Goal: Task Accomplishment & Management: Use online tool/utility

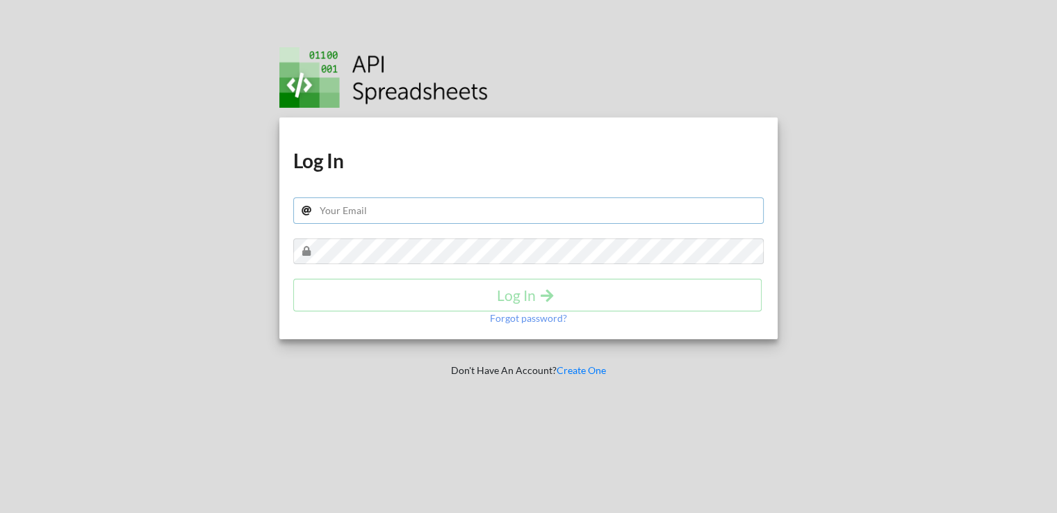
click at [412, 201] on input "text" at bounding box center [528, 210] width 471 height 26
type input "c"
click at [999, 198] on div at bounding box center [933, 256] width 270 height 513
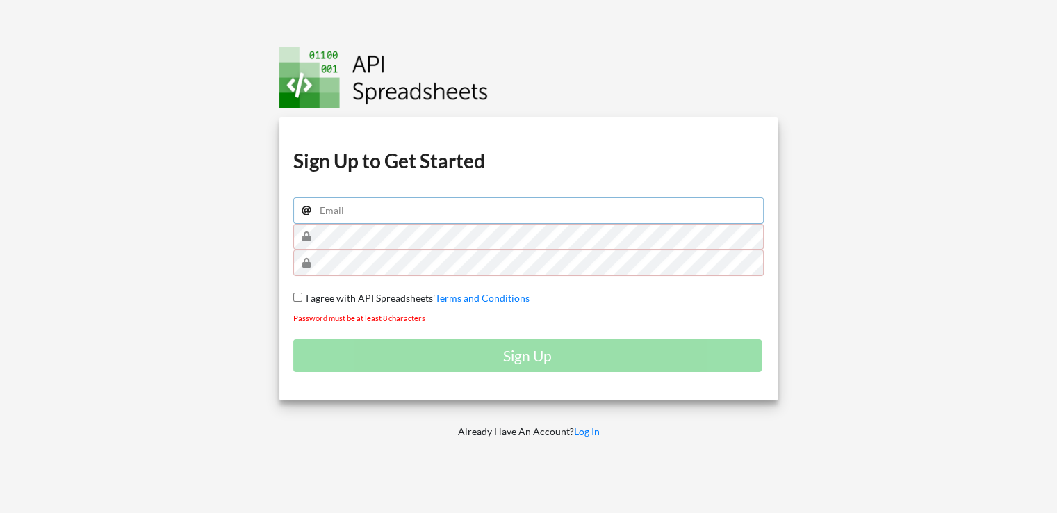
click at [406, 204] on input "email" at bounding box center [528, 210] width 471 height 26
type input "[EMAIL_ADDRESS][DOMAIN_NAME]"
click at [193, 197] on div "Download hidden Download hidden Download hidden Download hidden Sign Up to Get …" at bounding box center [529, 256] width 1078 height 513
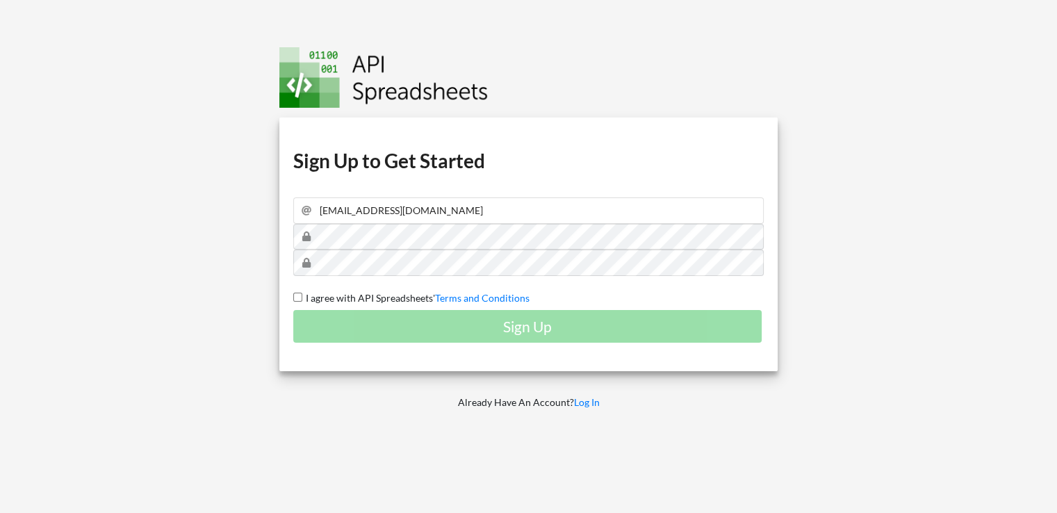
click at [295, 298] on input "I agree with API Spreadsheets' Terms and Conditions" at bounding box center [297, 297] width 9 height 9
checkbox input "true"
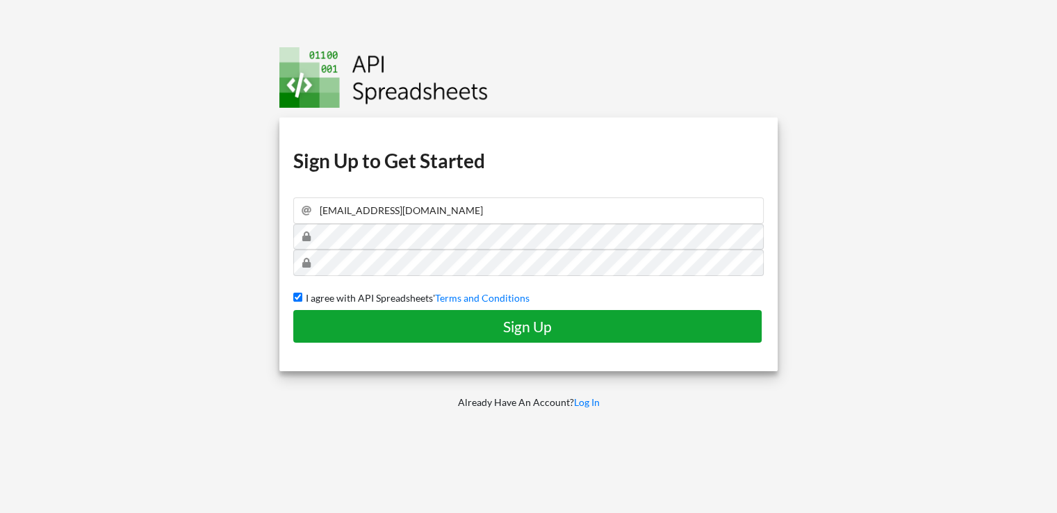
click at [341, 322] on h4 "Sign Up" at bounding box center [527, 326] width 439 height 17
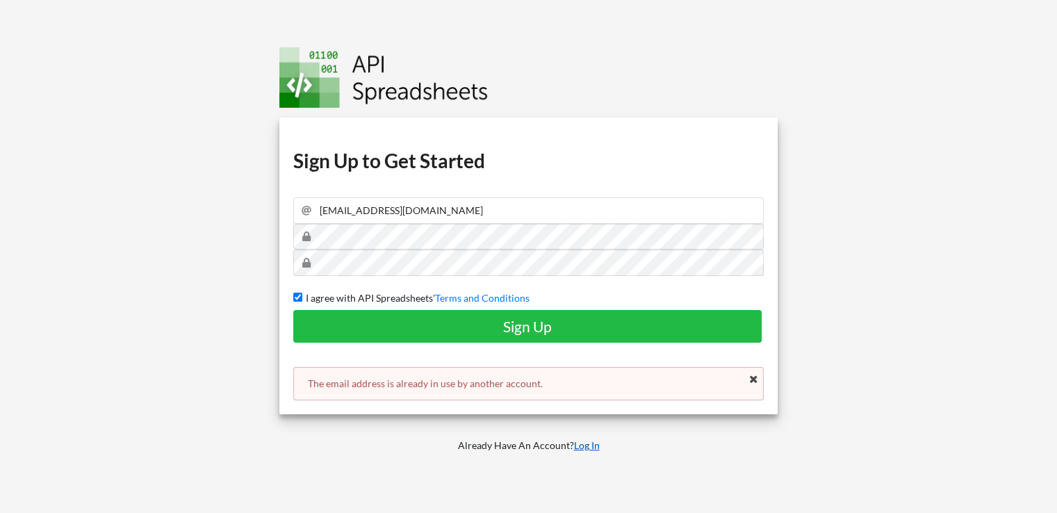
click at [590, 446] on link "Log In" at bounding box center [587, 445] width 26 height 12
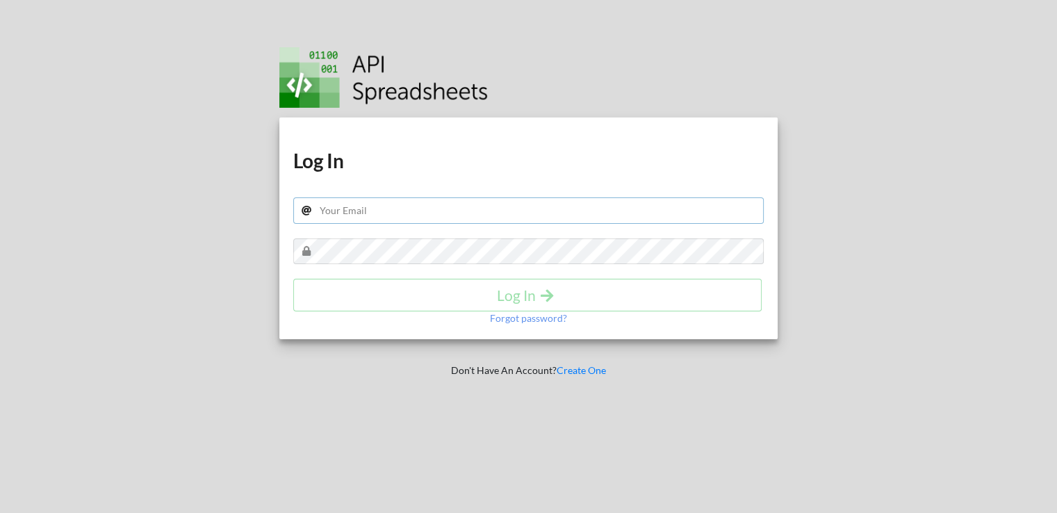
click at [343, 216] on input "text" at bounding box center [528, 210] width 471 height 26
type input "[EMAIL_ADDRESS][DOMAIN_NAME]"
click at [344, 229] on div "Download hidden Download hidden Log In careena.merinejojius@nxtwave.co.in Log I…" at bounding box center [528, 228] width 499 height 222
click at [396, 288] on h4 "Log In" at bounding box center [527, 294] width 439 height 17
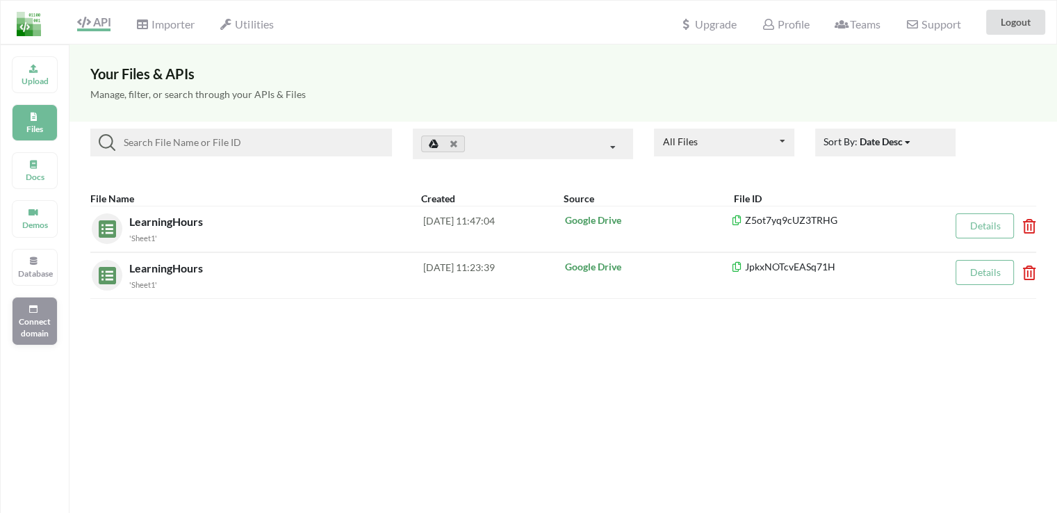
click at [38, 320] on p "Connect domain" at bounding box center [34, 328] width 33 height 24
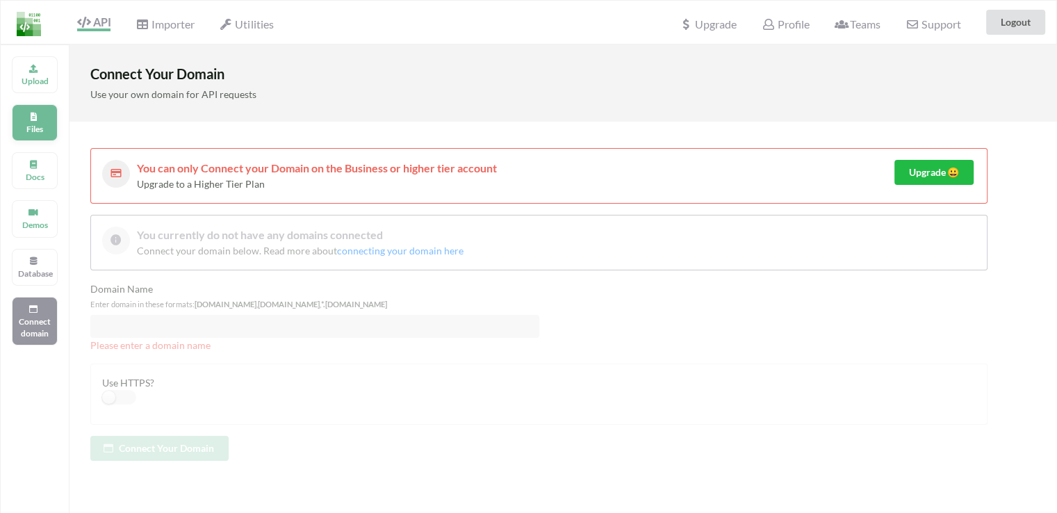
click at [36, 131] on p "Files" at bounding box center [34, 129] width 33 height 12
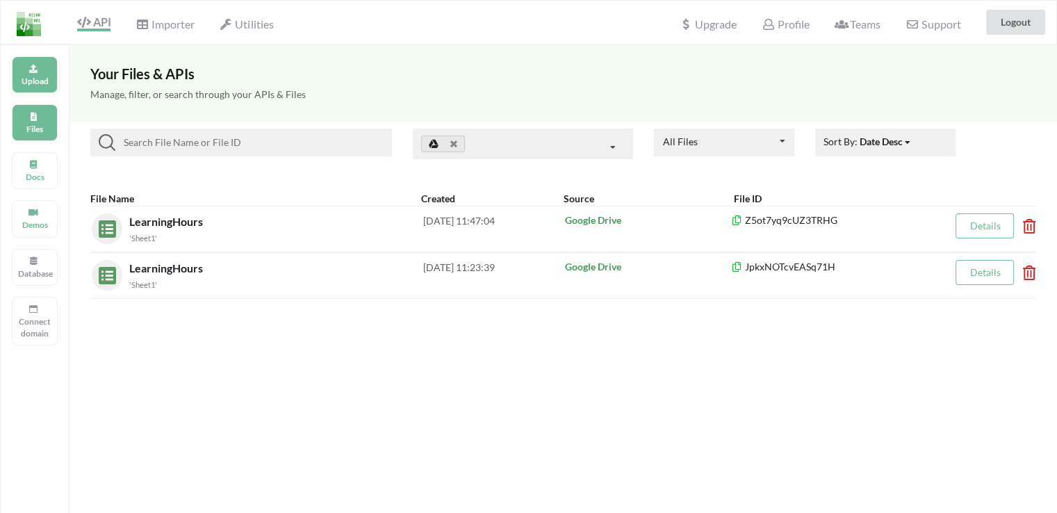
click at [38, 77] on p "Upload" at bounding box center [34, 81] width 33 height 12
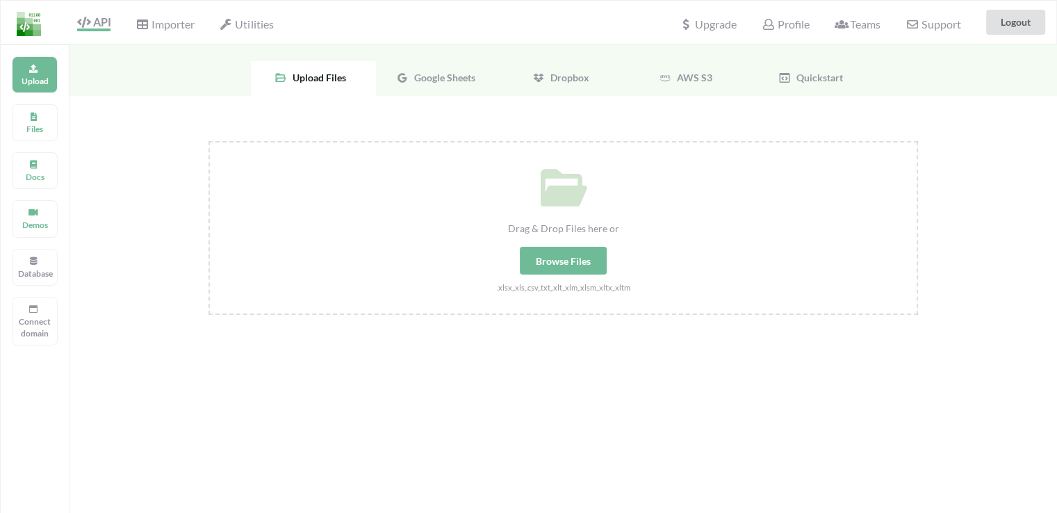
click at [438, 79] on span "Google Sheets" at bounding box center [442, 78] width 67 height 12
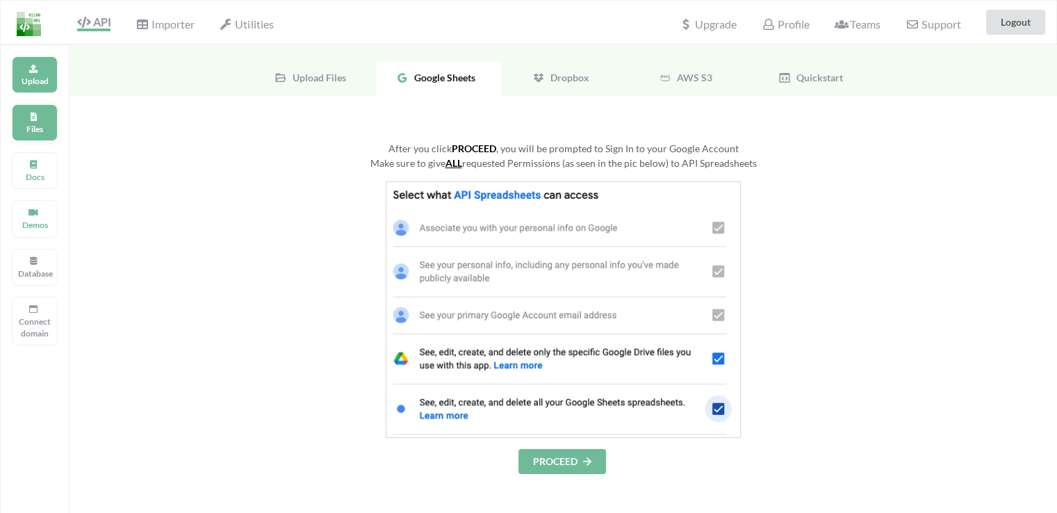
click at [28, 117] on div "Files" at bounding box center [35, 122] width 46 height 37
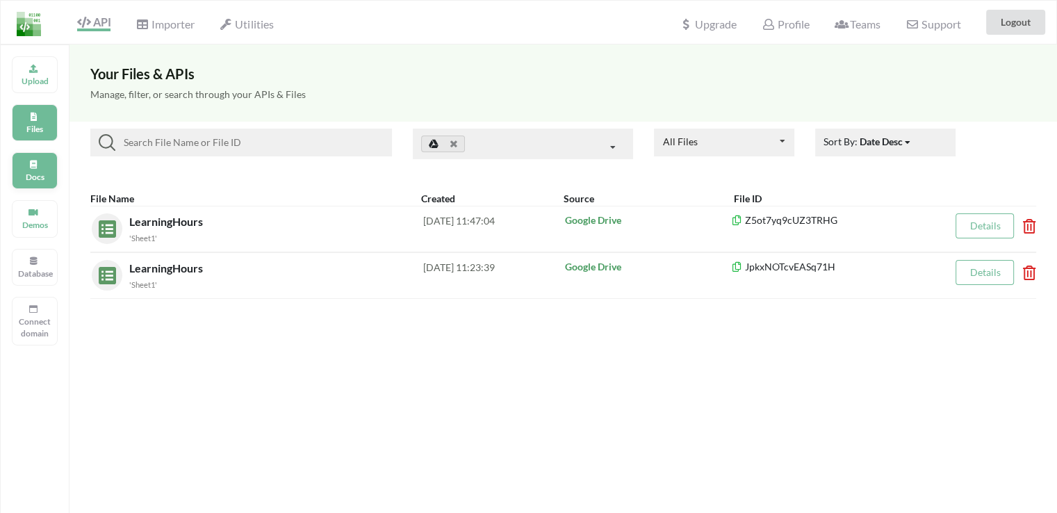
click at [29, 164] on icon at bounding box center [34, 163] width 10 height 8
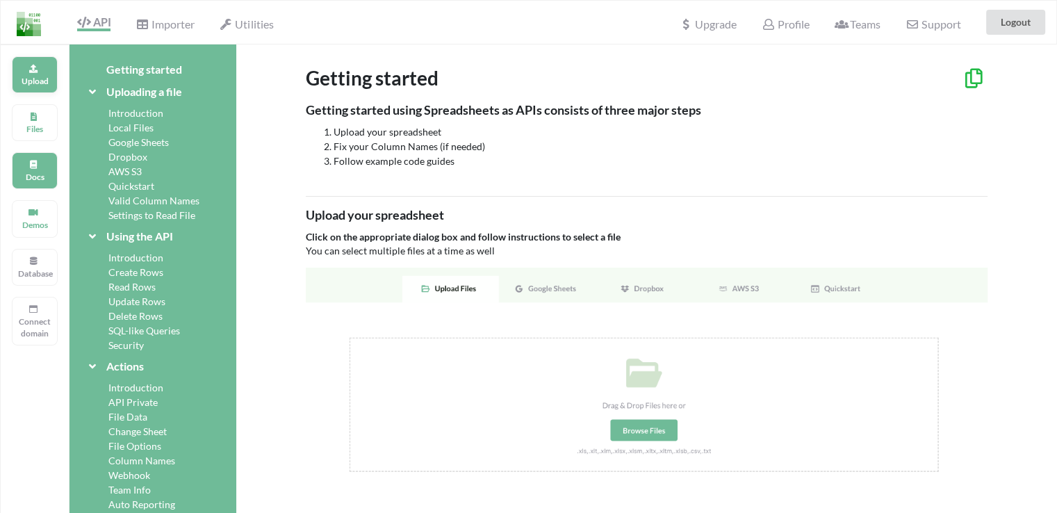
click at [38, 78] on p "Upload" at bounding box center [34, 81] width 33 height 12
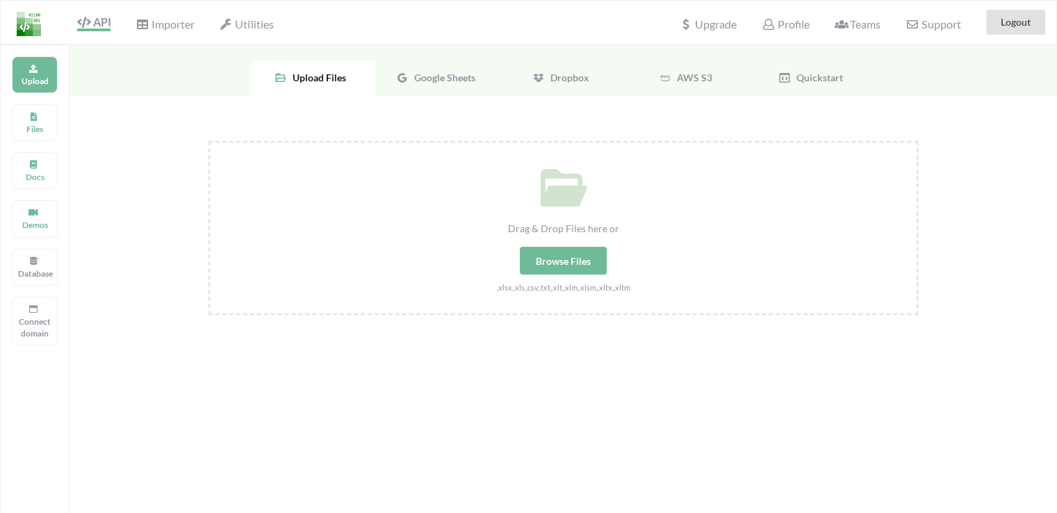
click at [442, 89] on div "Google Sheets" at bounding box center [438, 78] width 125 height 35
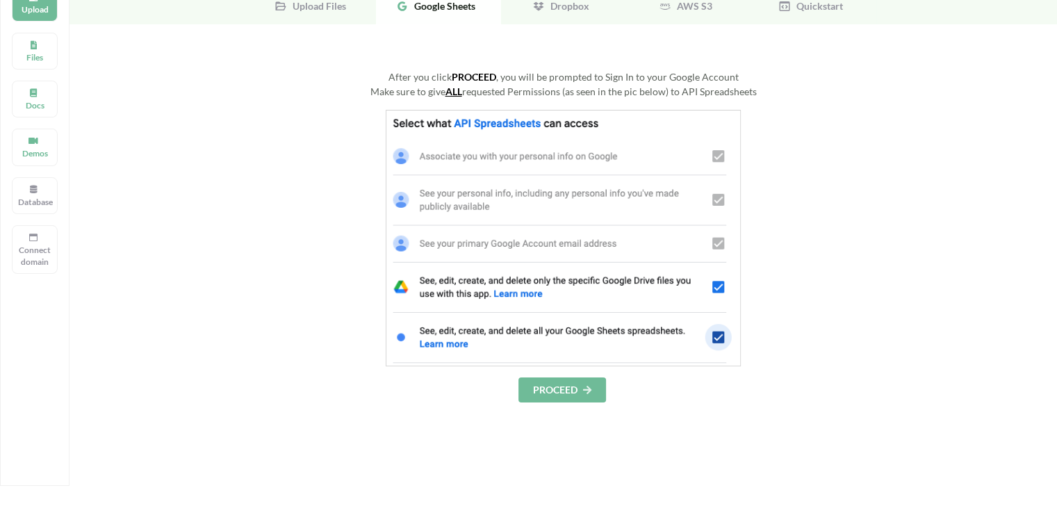
scroll to position [70, 0]
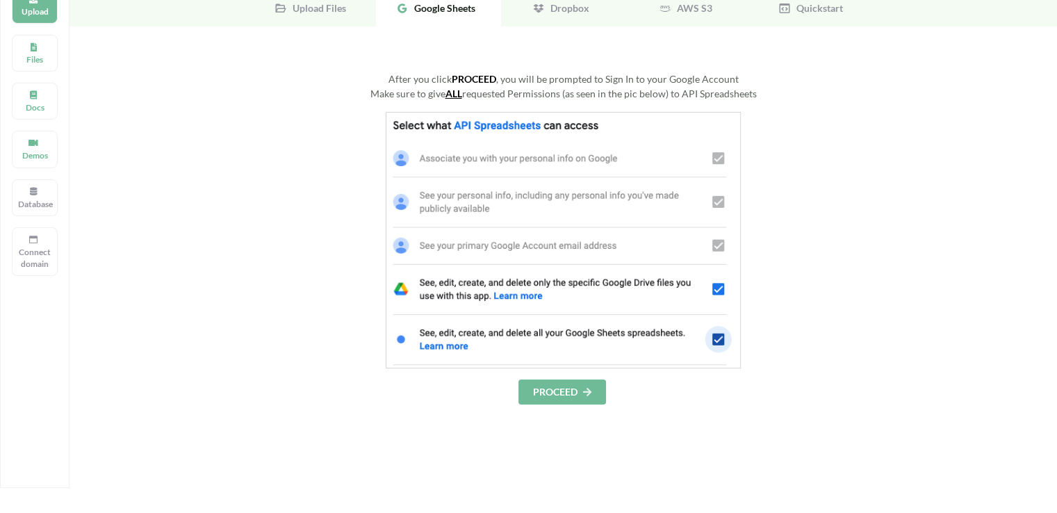
click at [591, 385] on button "PROCEED" at bounding box center [563, 392] width 88 height 25
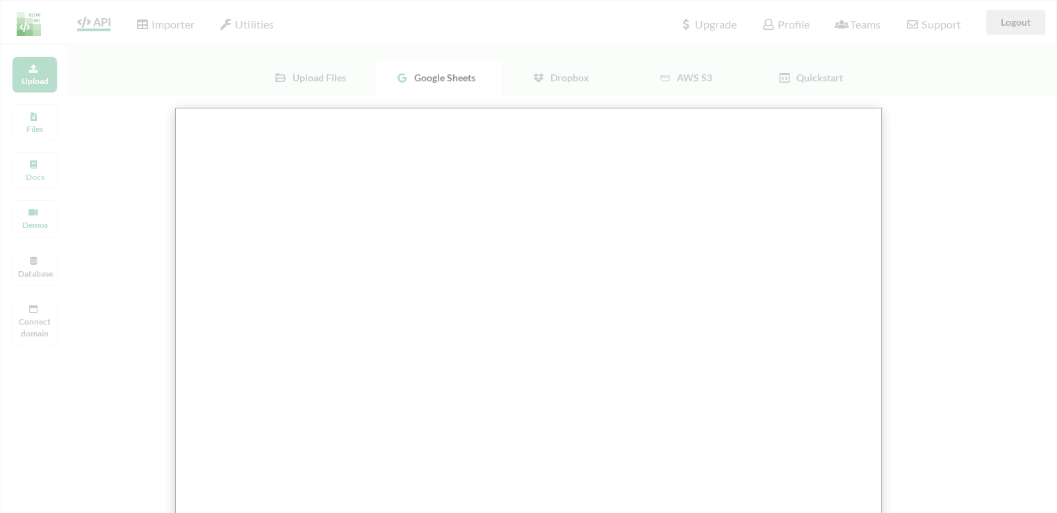
scroll to position [17, 0]
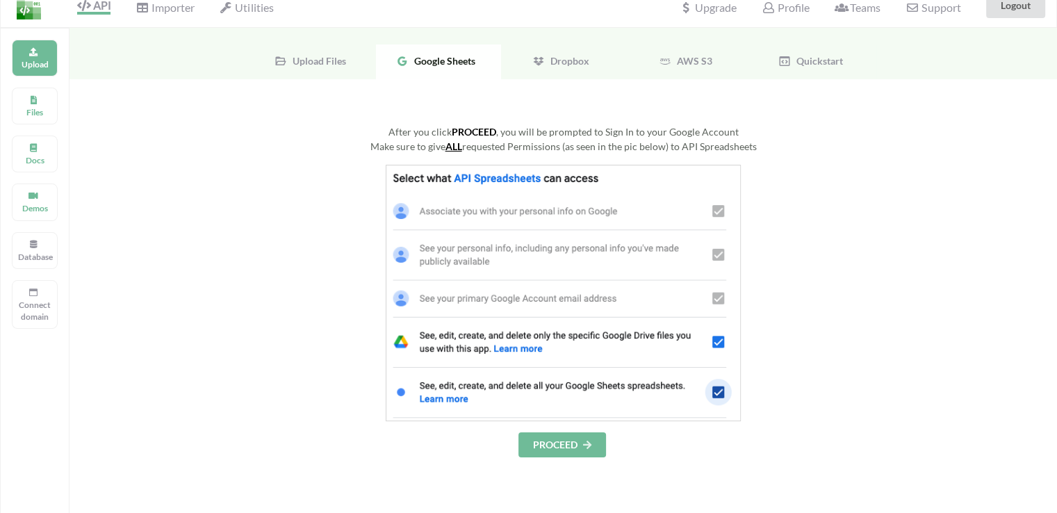
drag, startPoint x: 720, startPoint y: 199, endPoint x: 726, endPoint y: 273, distance: 73.9
click at [721, 200] on img at bounding box center [563, 293] width 355 height 257
click at [722, 385] on img at bounding box center [563, 293] width 355 height 257
click at [722, 348] on img at bounding box center [563, 293] width 355 height 257
click at [719, 337] on img at bounding box center [563, 293] width 355 height 257
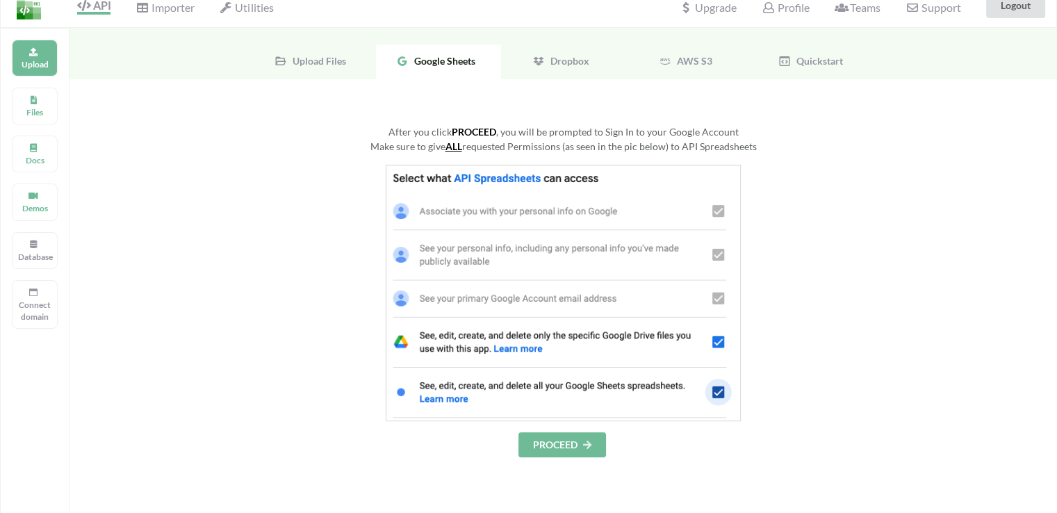
click at [487, 179] on img at bounding box center [563, 293] width 355 height 257
click at [451, 132] on div "After you click PROCEED , you will be prompted to Sign In to your Google Account" at bounding box center [564, 131] width 710 height 15
click at [451, 144] on u "ALL" at bounding box center [454, 146] width 17 height 12
click at [606, 441] on button "PROCEED" at bounding box center [563, 444] width 88 height 25
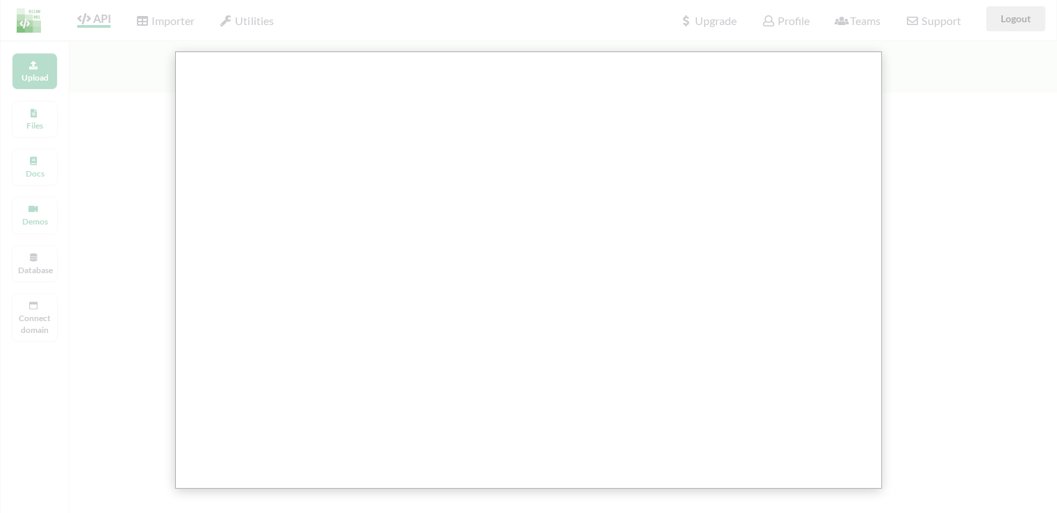
scroll to position [0, 0]
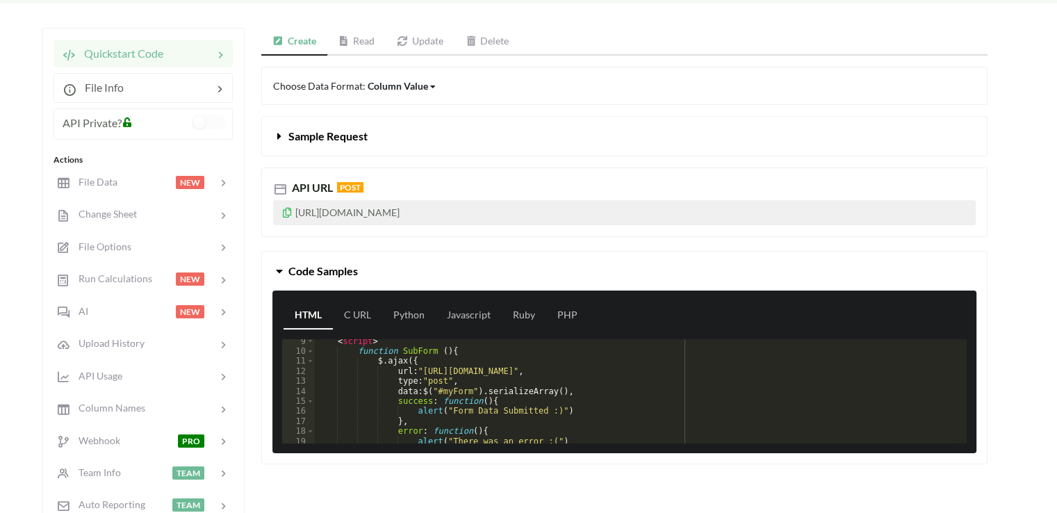
scroll to position [42, 0]
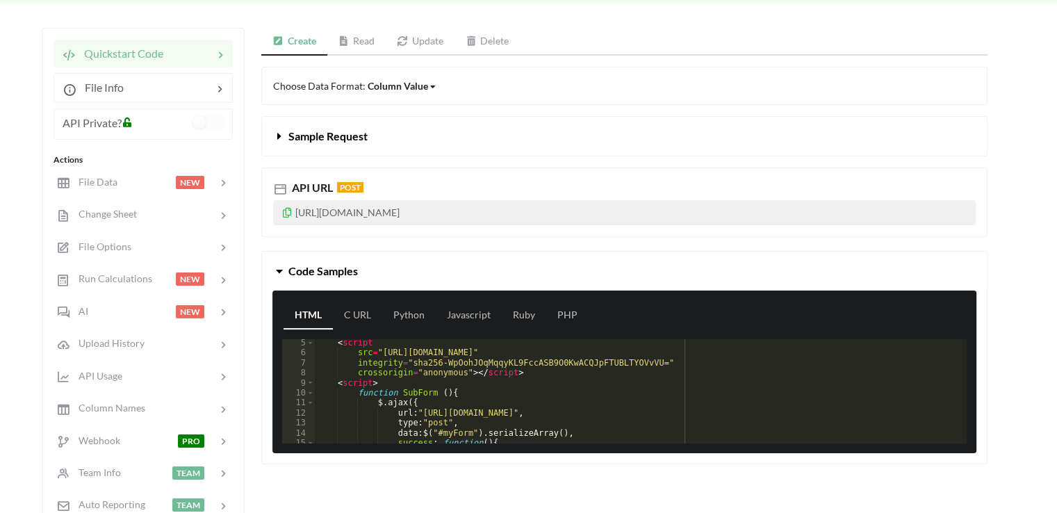
click at [371, 40] on link "Read" at bounding box center [356, 42] width 59 height 28
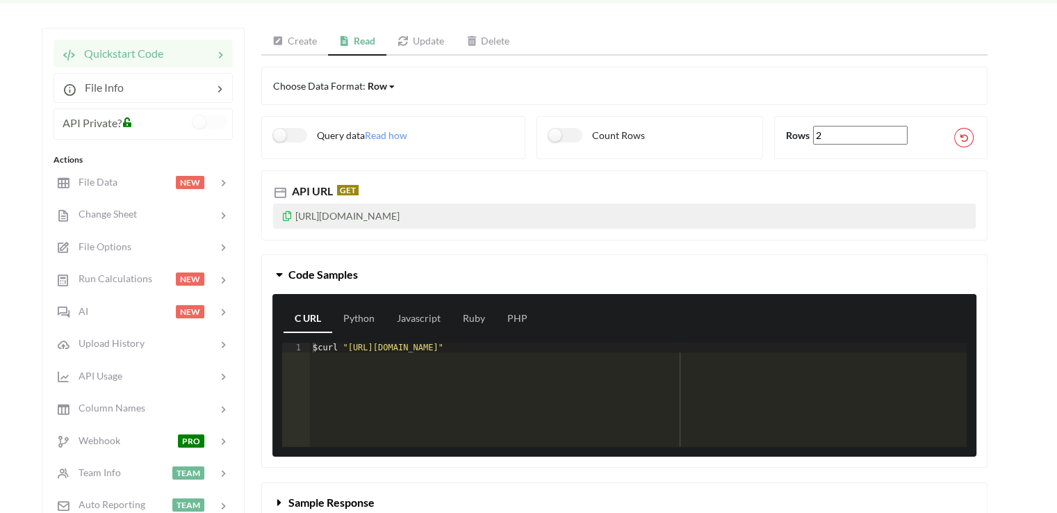
click at [285, 50] on link "Create" at bounding box center [294, 42] width 67 height 28
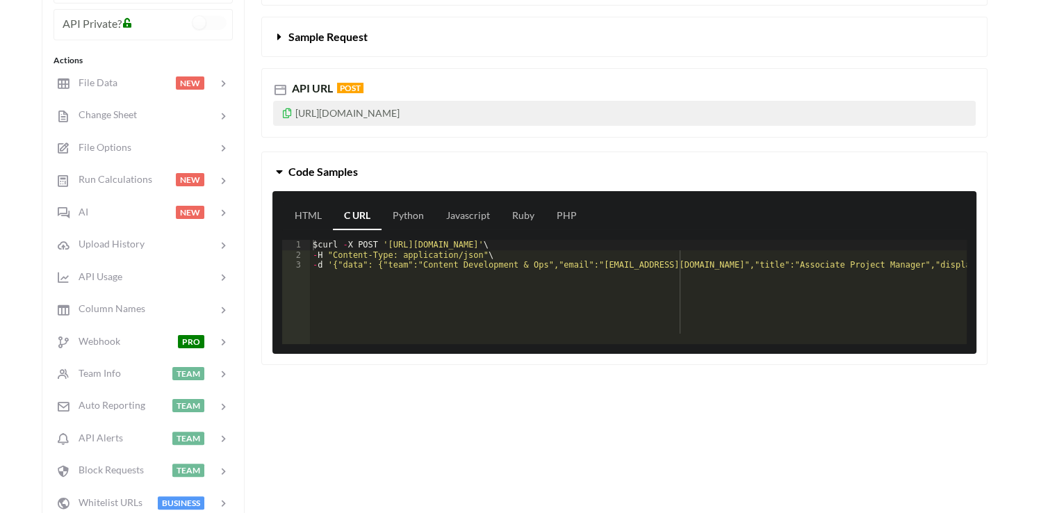
scroll to position [278, 0]
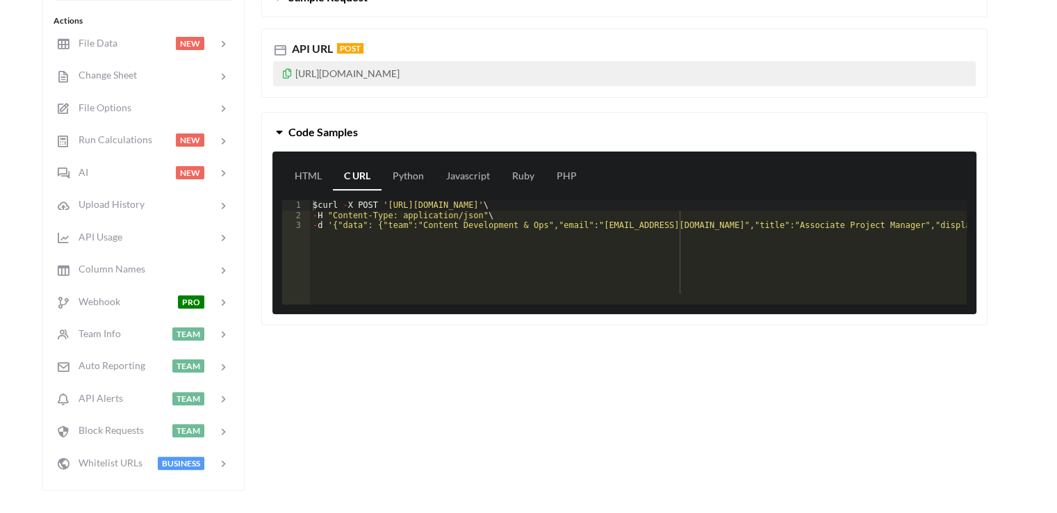
click at [291, 70] on icon at bounding box center [288, 72] width 12 height 10
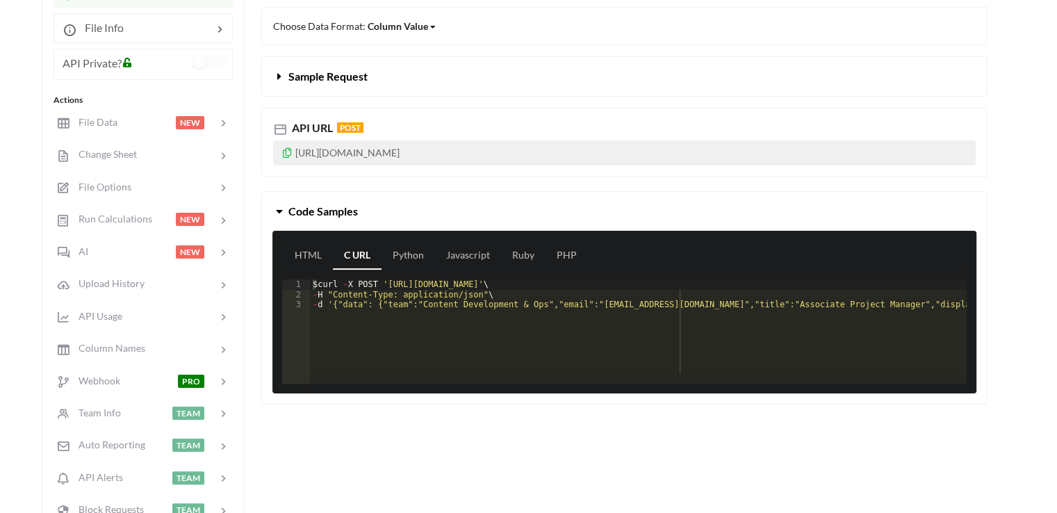
scroll to position [209, 0]
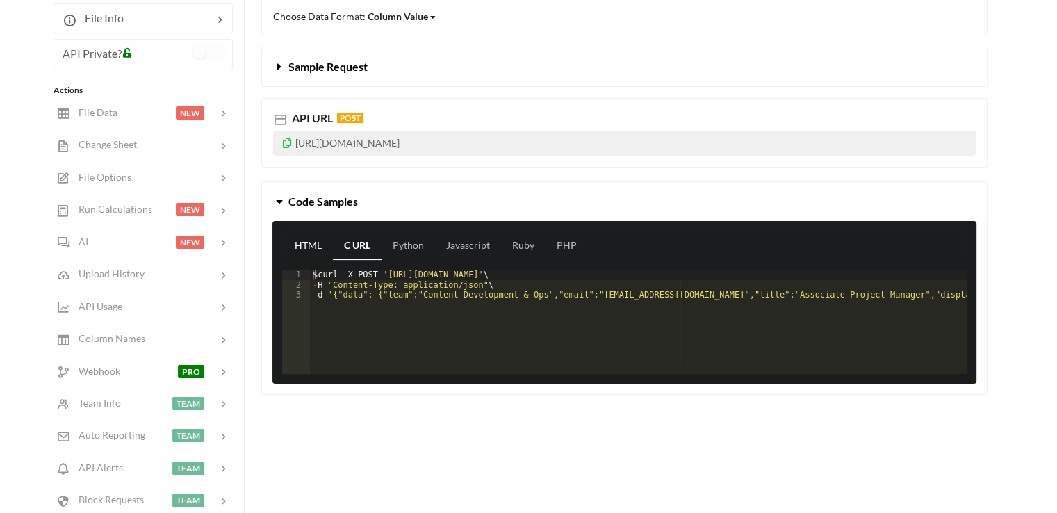
click at [315, 244] on link "HTML" at bounding box center [308, 246] width 49 height 28
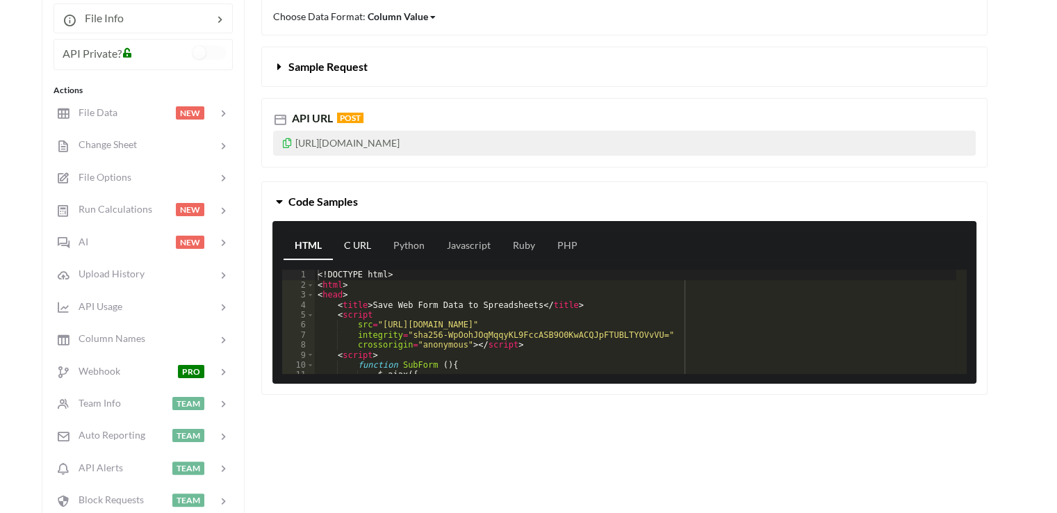
click at [377, 252] on link "C URL" at bounding box center [357, 246] width 49 height 28
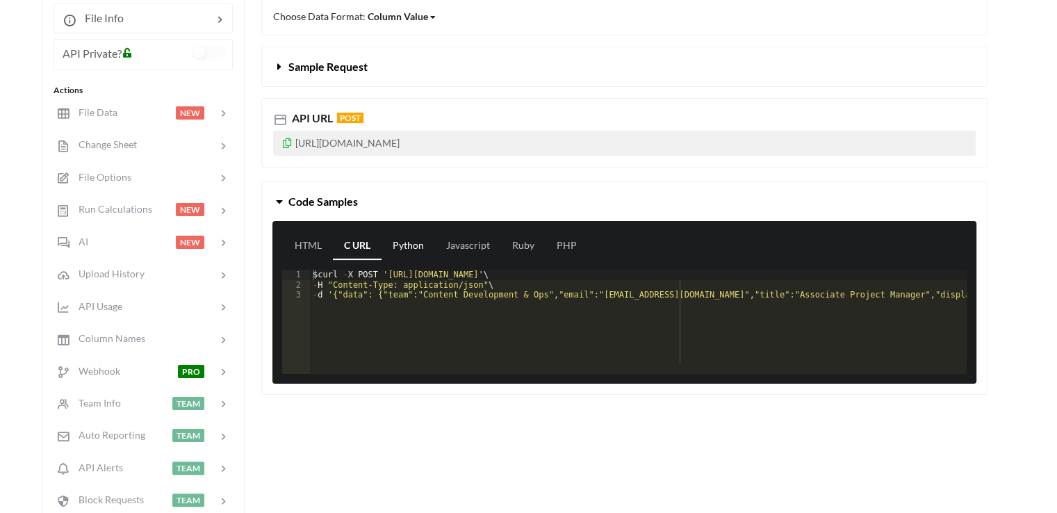
click at [426, 250] on link "Python" at bounding box center [409, 246] width 54 height 28
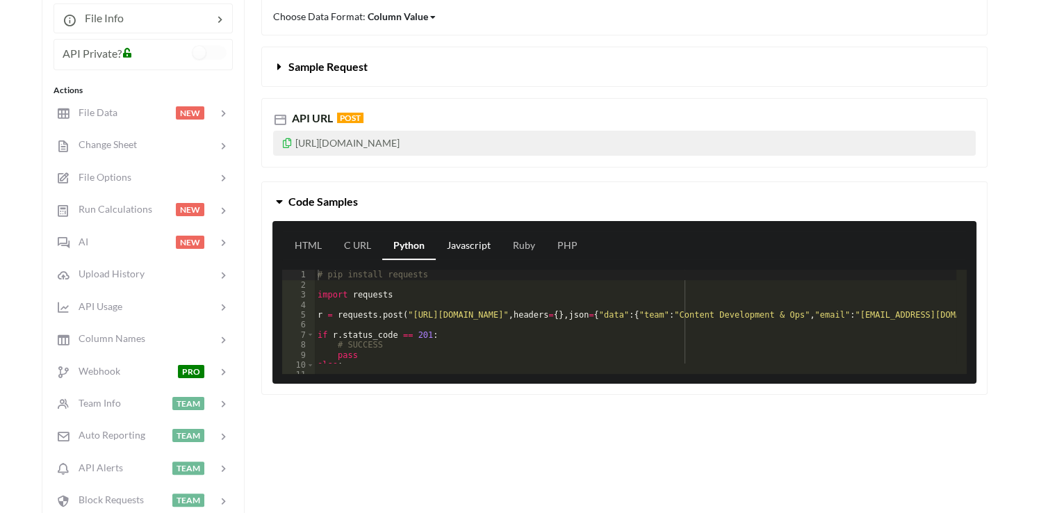
click at [470, 248] on link "Javascript" at bounding box center [469, 246] width 66 height 28
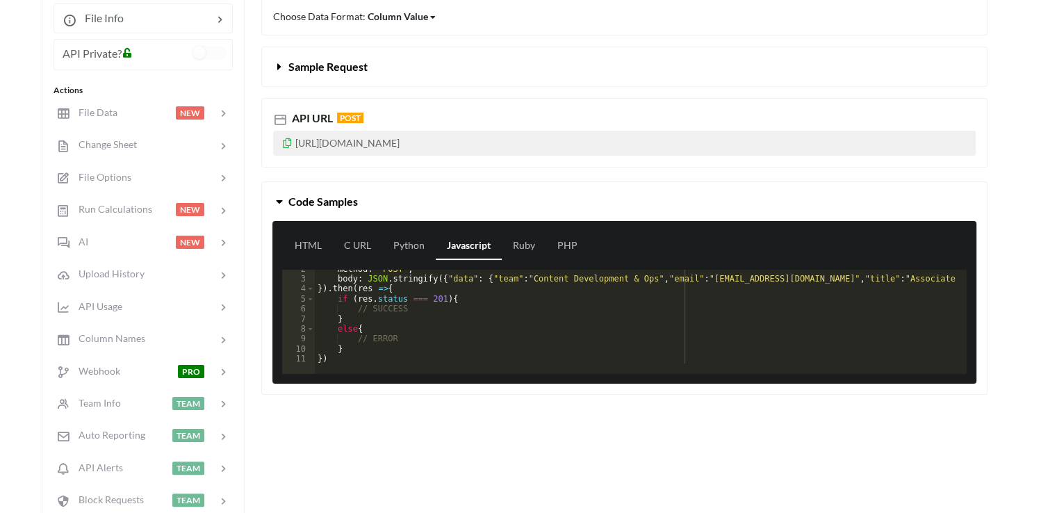
scroll to position [16, 0]
click at [524, 243] on link "Ruby" at bounding box center [524, 246] width 44 height 28
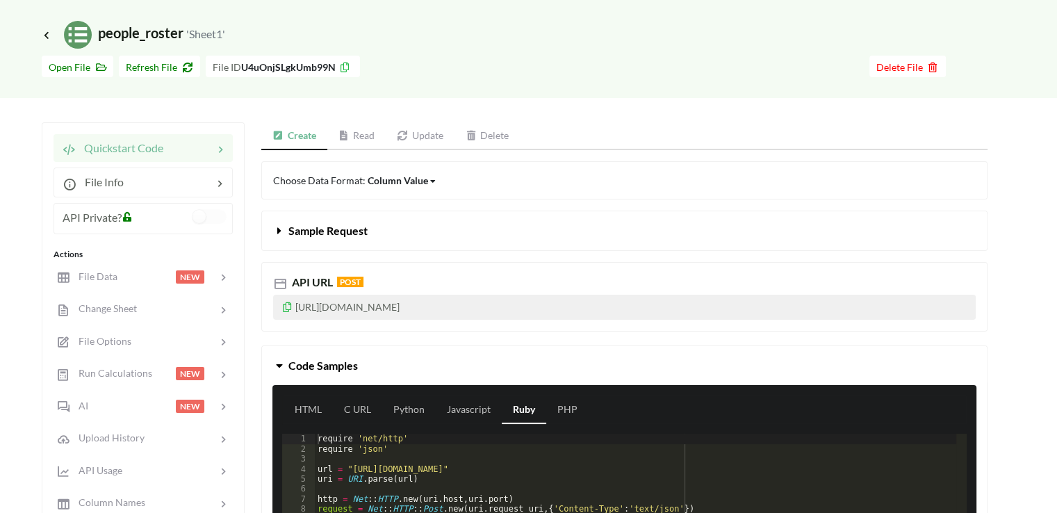
scroll to position [0, 0]
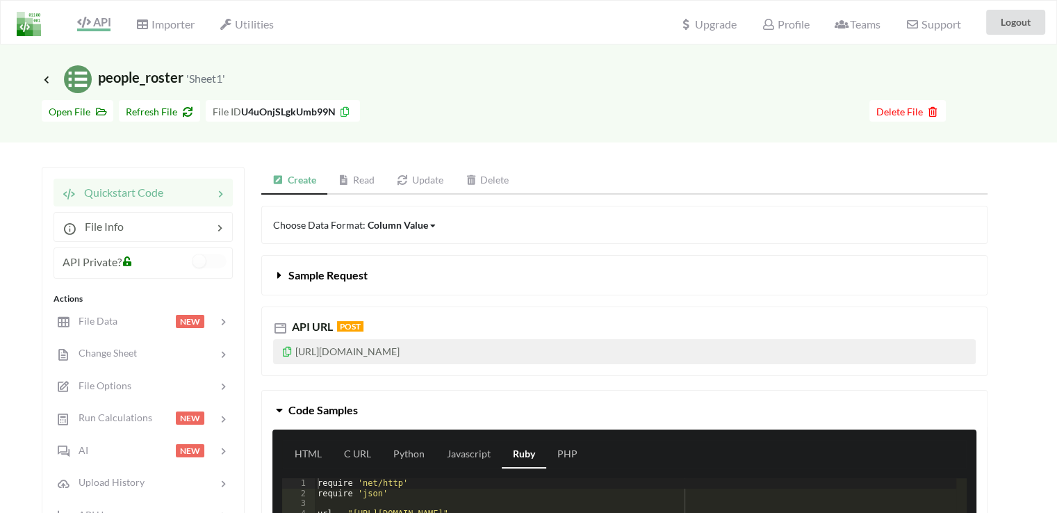
click at [405, 179] on icon at bounding box center [403, 180] width 12 height 10
click at [362, 184] on link "Read" at bounding box center [357, 181] width 59 height 28
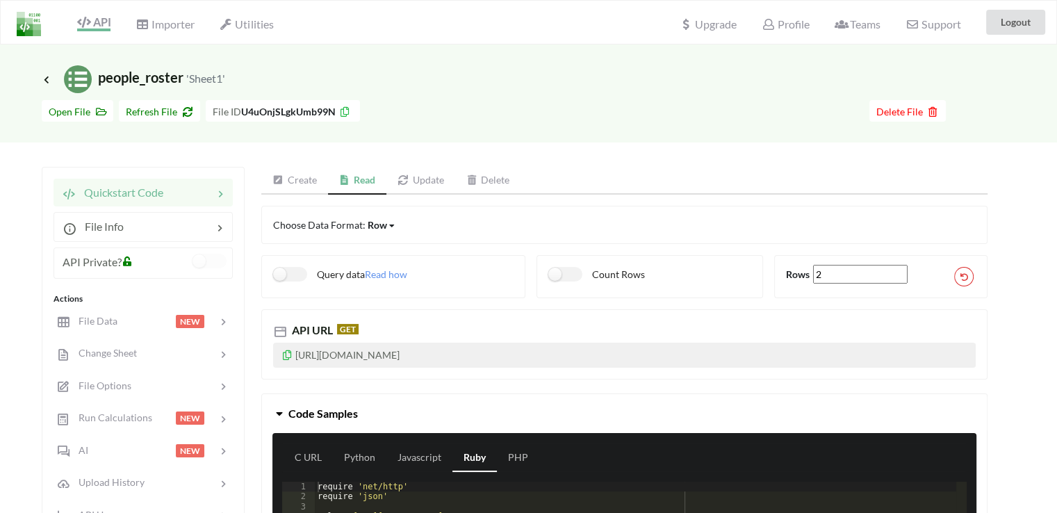
click at [311, 179] on link "Create" at bounding box center [294, 181] width 67 height 28
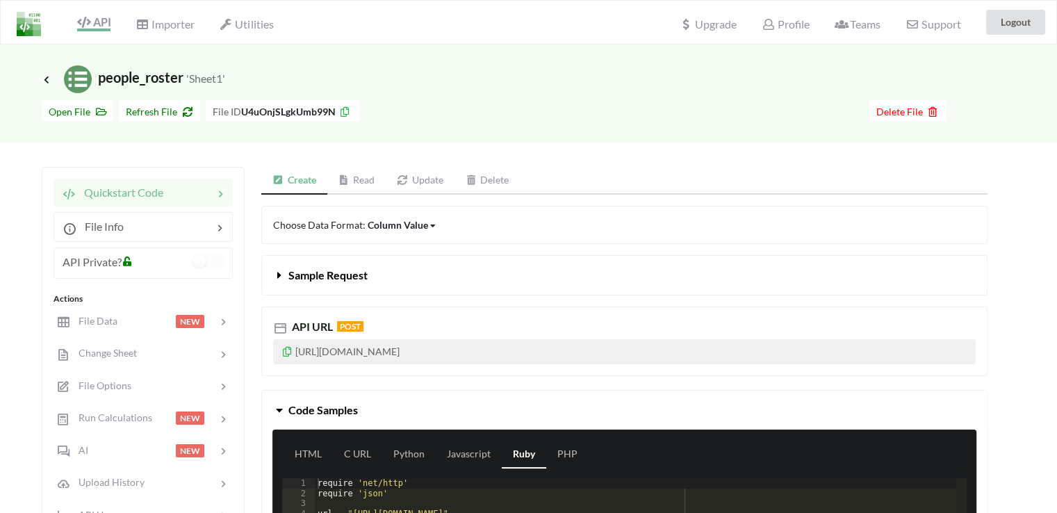
click at [369, 175] on link "Read" at bounding box center [356, 181] width 59 height 28
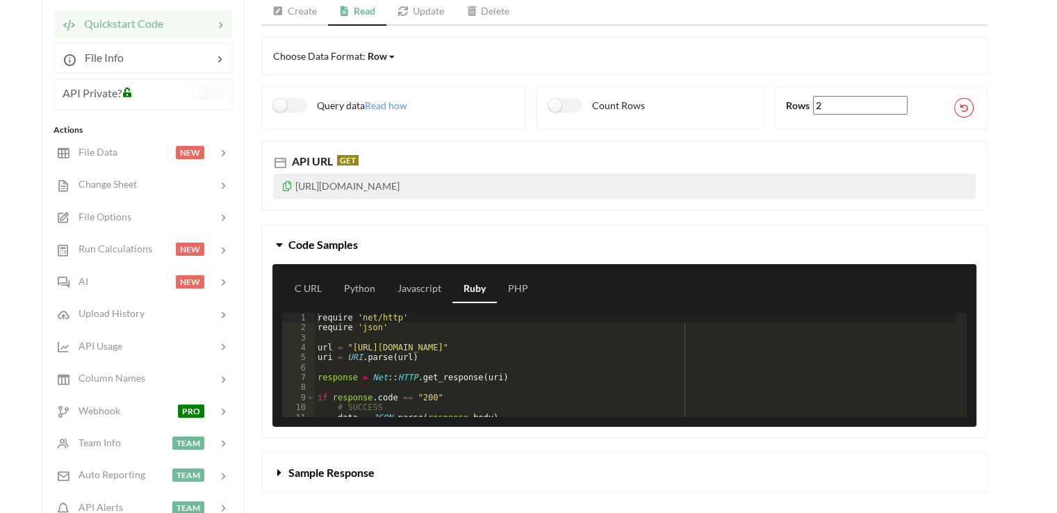
scroll to position [139, 0]
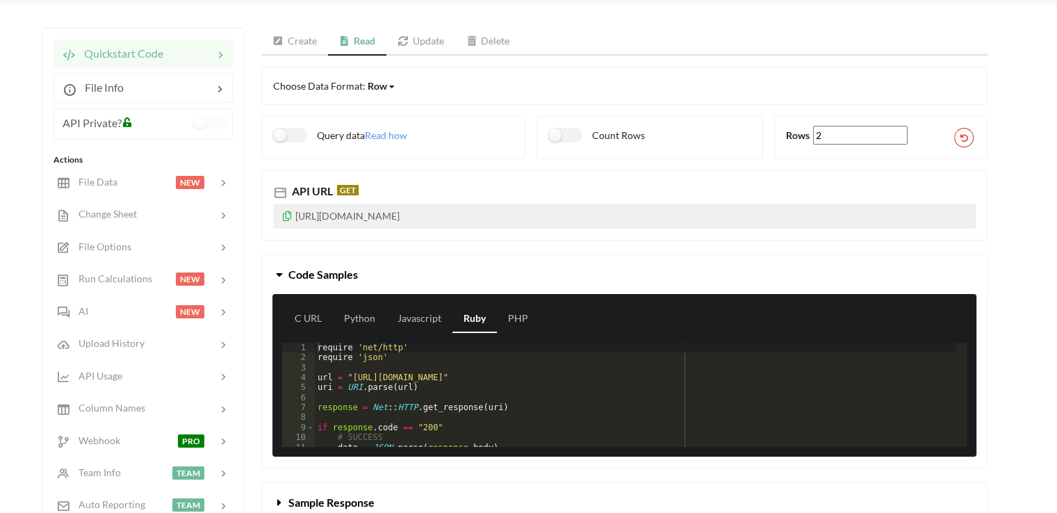
click at [311, 49] on link "Create" at bounding box center [294, 42] width 67 height 28
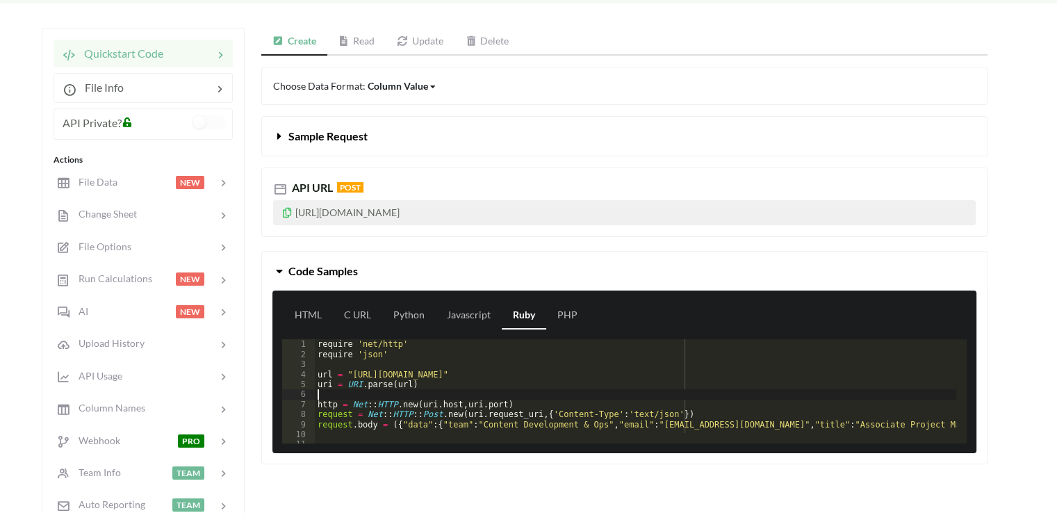
click at [393, 397] on div "require ' net/http ' require ' json ' url = " https://api.apispreadsheets.com/d…" at bounding box center [719, 396] width 809 height 114
click at [352, 34] on link "Read" at bounding box center [356, 42] width 59 height 28
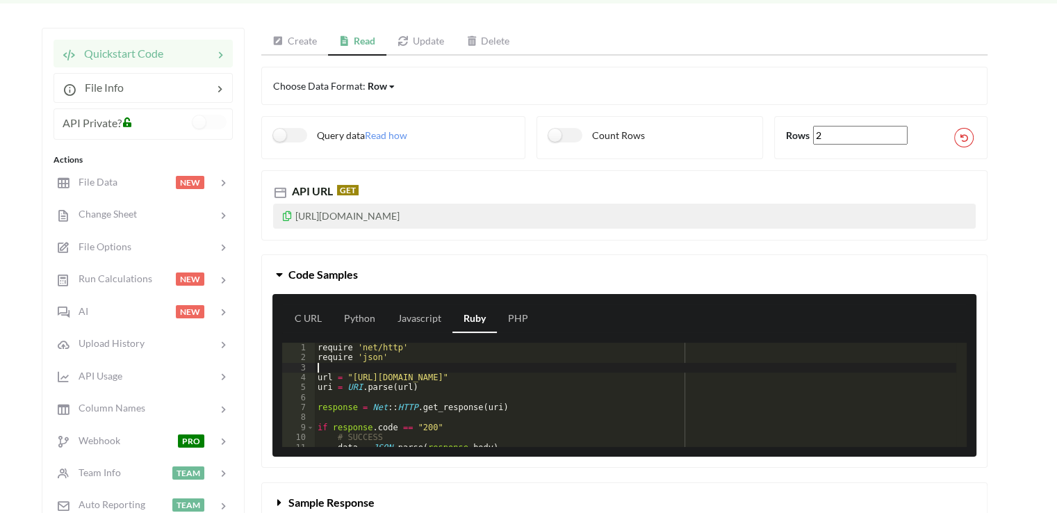
click at [400, 363] on div "require ' net/http ' require ' json ' url = " https://api.apispreadsheets.com/d…" at bounding box center [636, 405] width 642 height 124
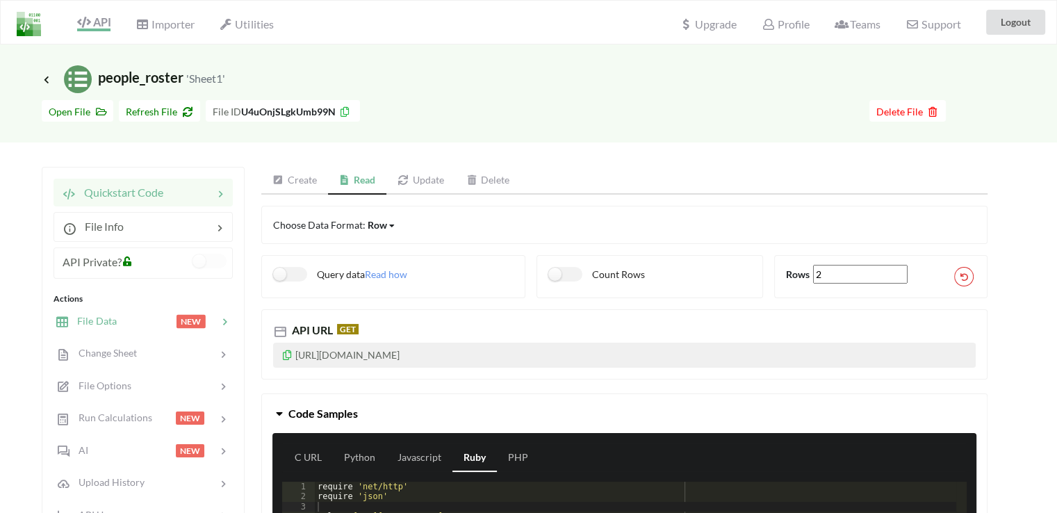
click at [105, 325] on span "File Data" at bounding box center [93, 321] width 48 height 12
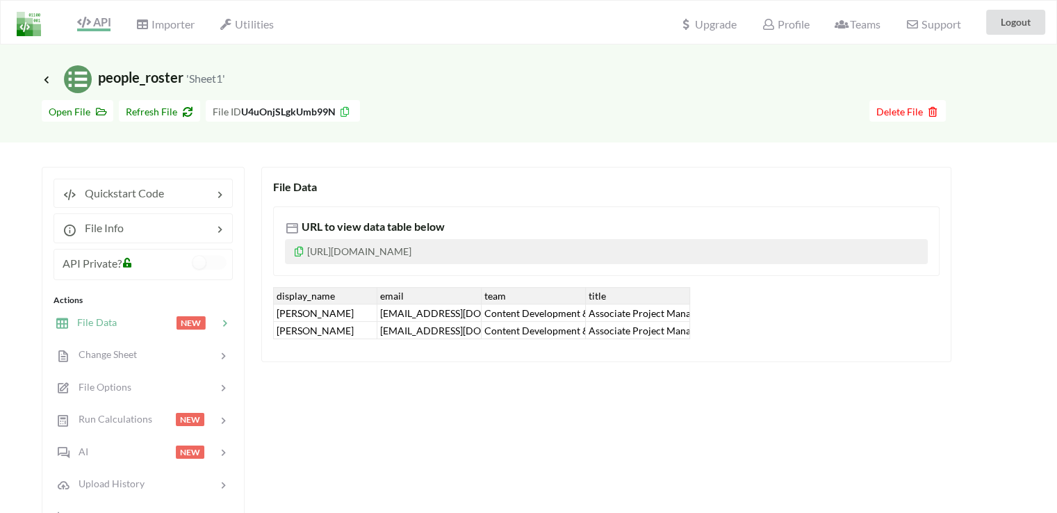
click at [686, 362] on div "File Data URL to view data table below https://www.apispreadsheets.com/table/U4…" at bounding box center [606, 264] width 690 height 195
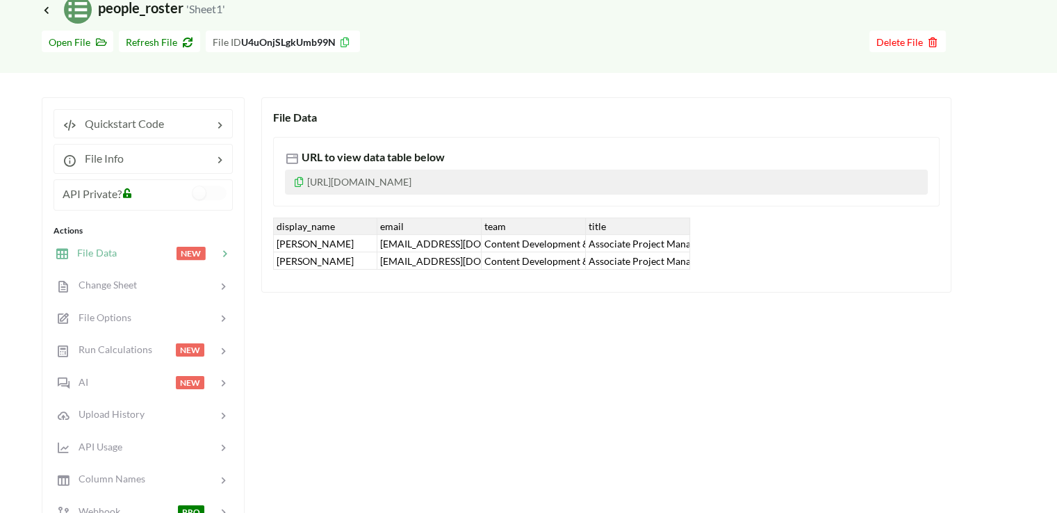
click at [484, 323] on div "File Data URL to view data table below https://www.apispreadsheets.com/table/U4…" at bounding box center [624, 398] width 727 height 603
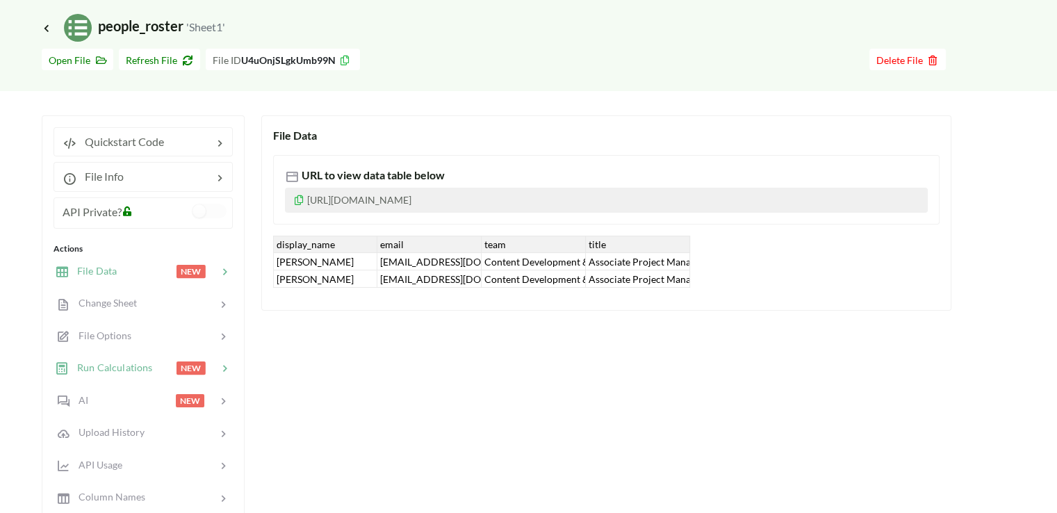
scroll to position [0, 0]
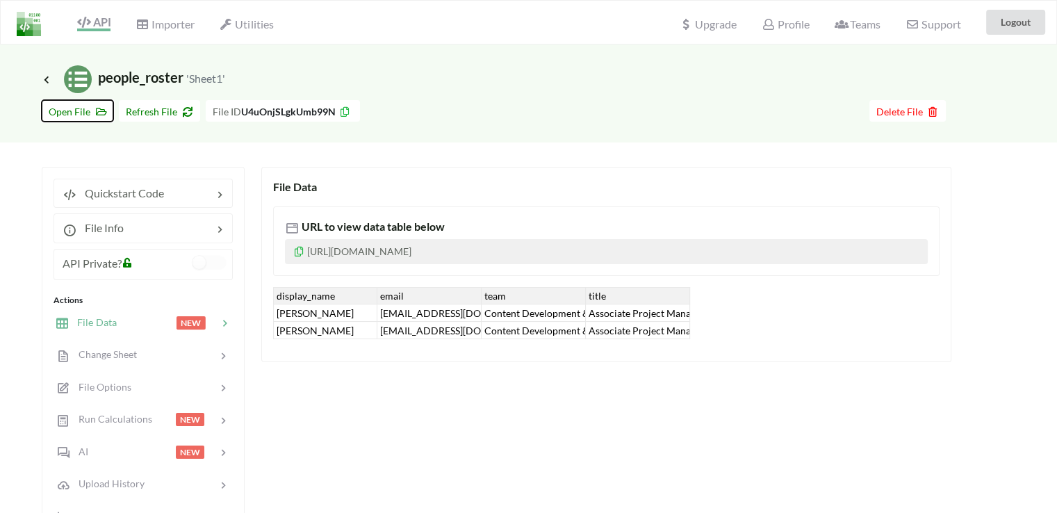
click at [79, 113] on span "Open File" at bounding box center [78, 112] width 58 height 12
click at [101, 354] on span "Change Sheet" at bounding box center [103, 354] width 68 height 12
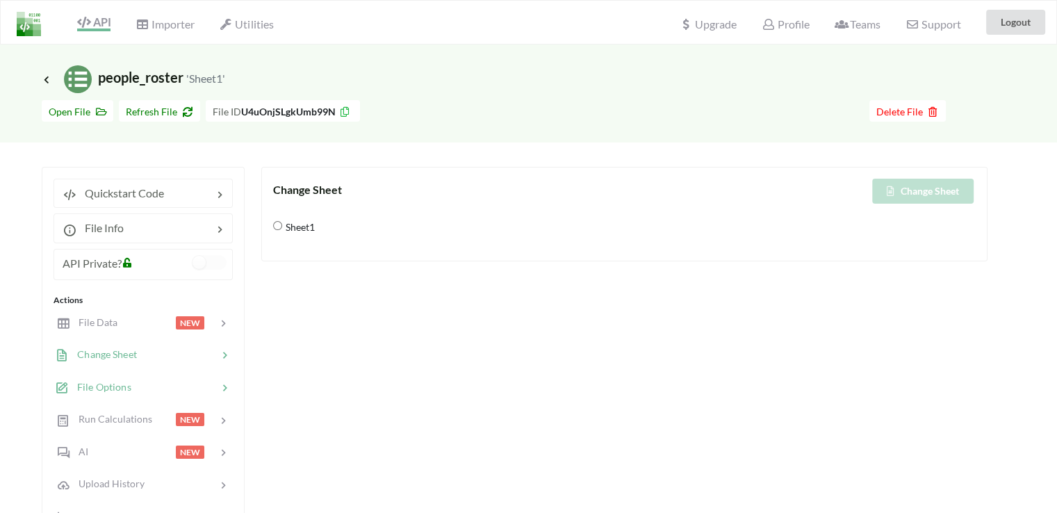
click at [108, 381] on span "File Options" at bounding box center [100, 387] width 63 height 12
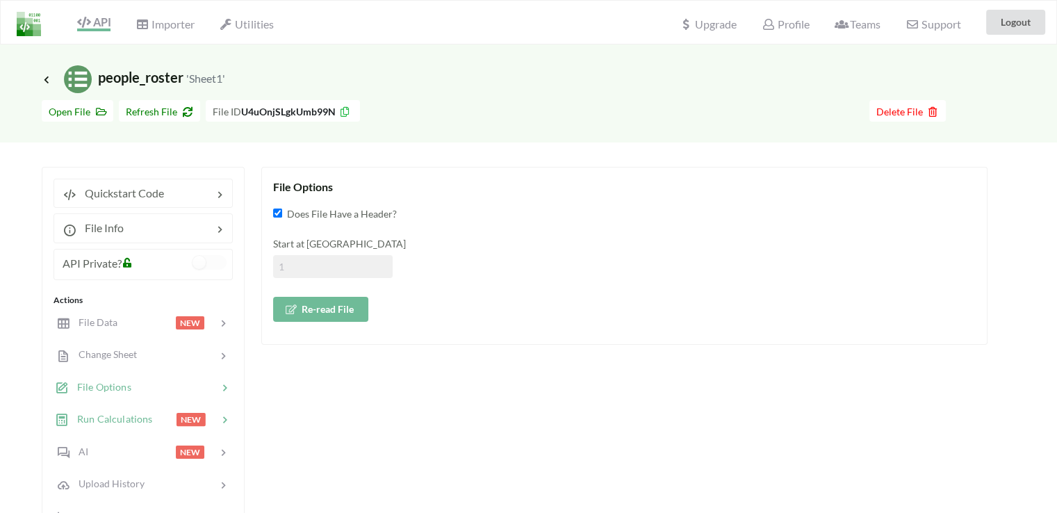
click at [122, 415] on span "Run Calculations" at bounding box center [110, 419] width 83 height 12
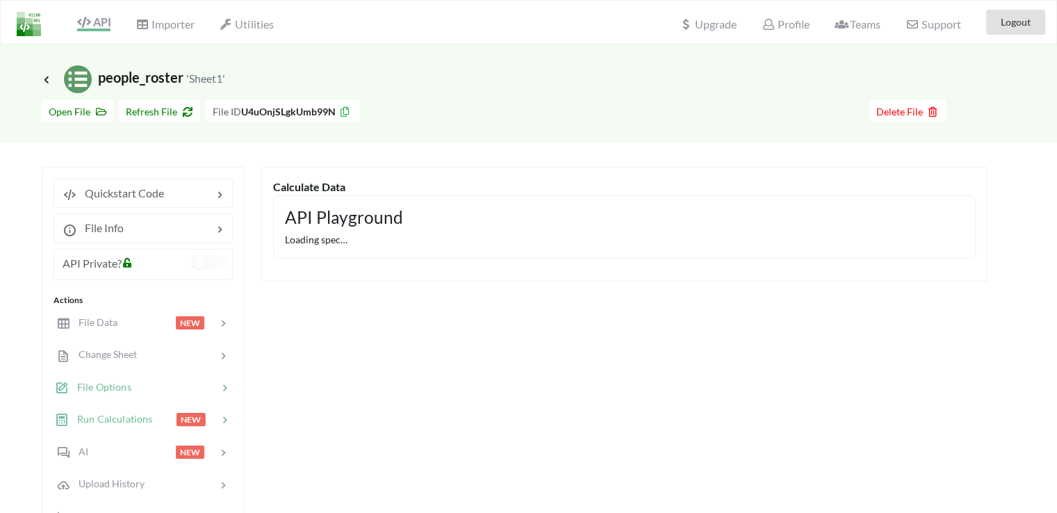
click at [119, 388] on span "File Options" at bounding box center [100, 387] width 63 height 12
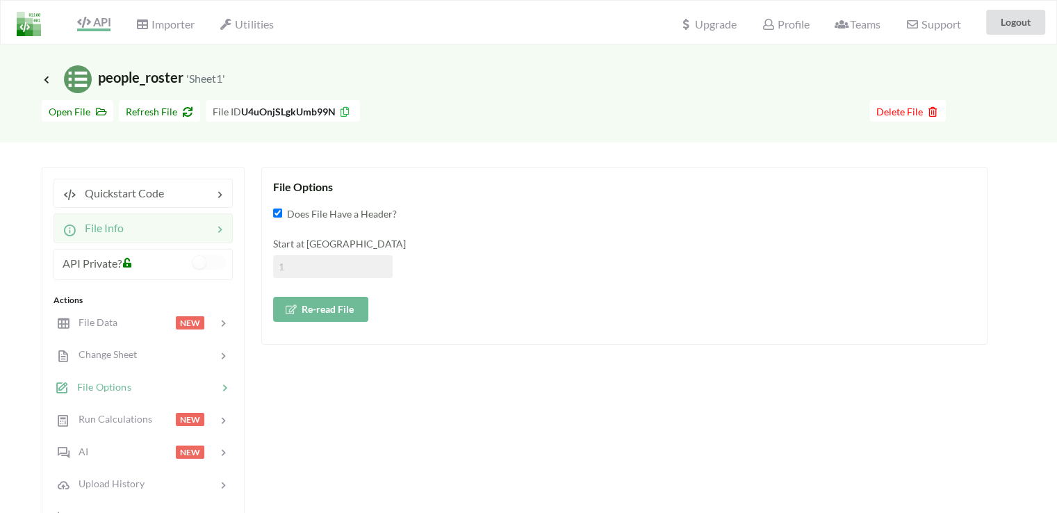
click at [212, 232] on div at bounding box center [168, 228] width 89 height 17
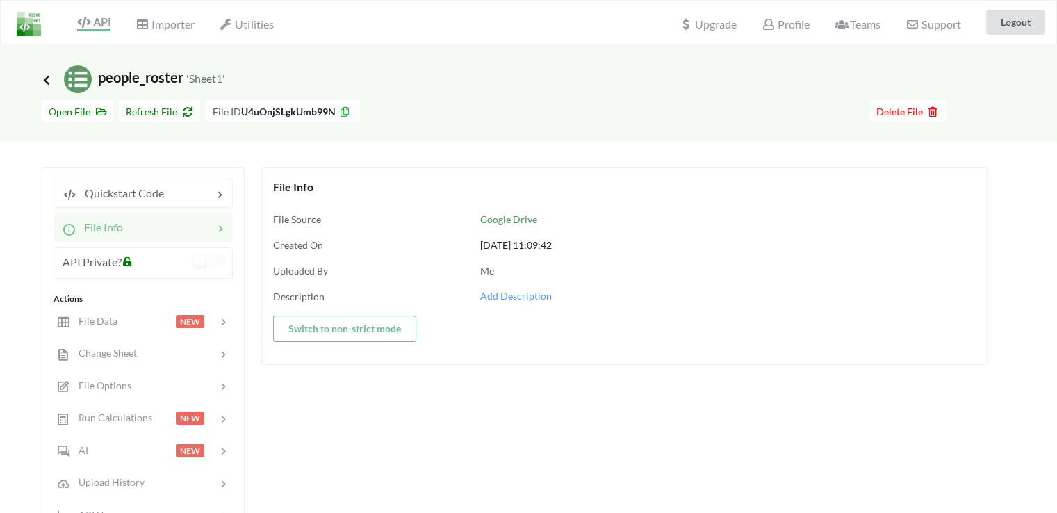
click at [40, 76] on icon at bounding box center [46, 79] width 13 height 11
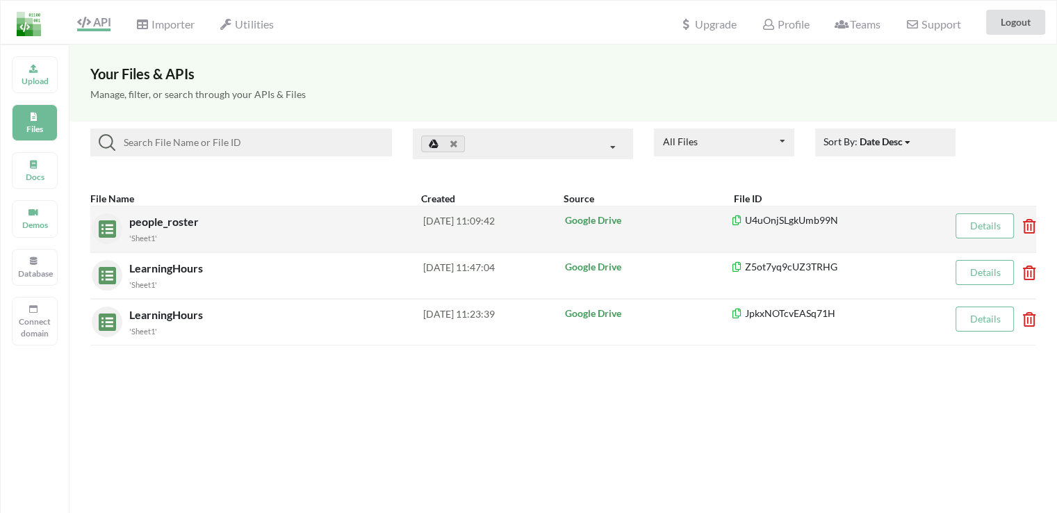
click at [232, 238] on div "'Sheet1'" at bounding box center [276, 237] width 294 height 15
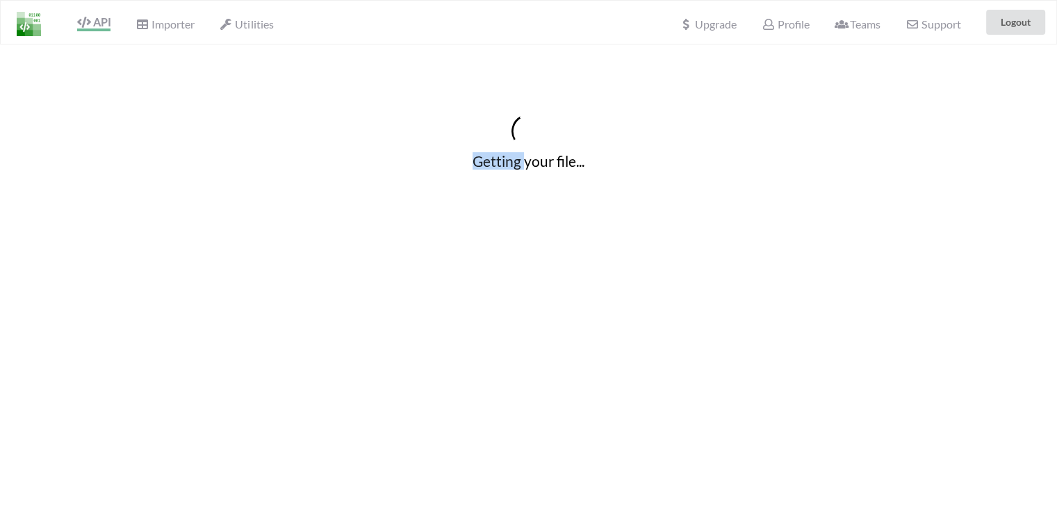
click at [232, 238] on div "Getting your file..." at bounding box center [528, 141] width 1057 height 195
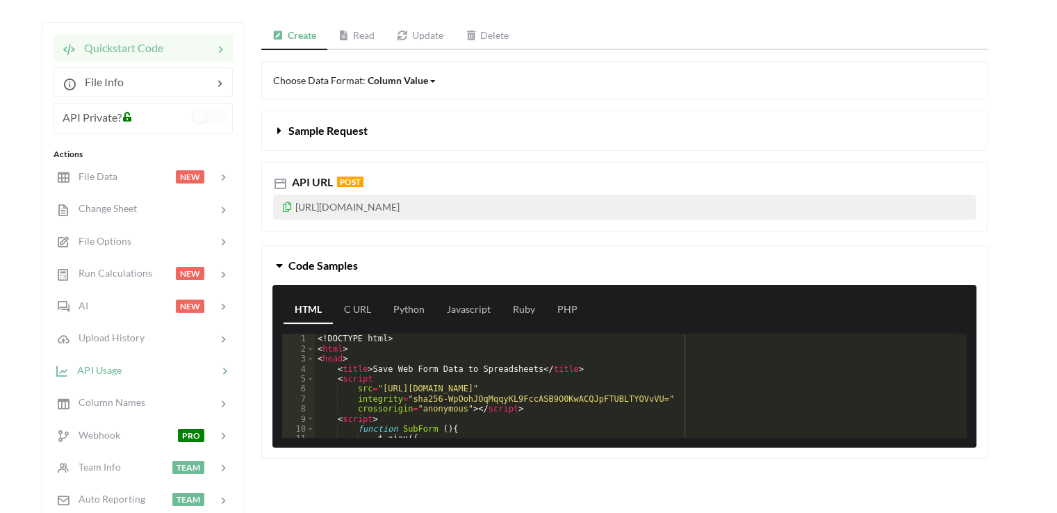
scroll to position [139, 0]
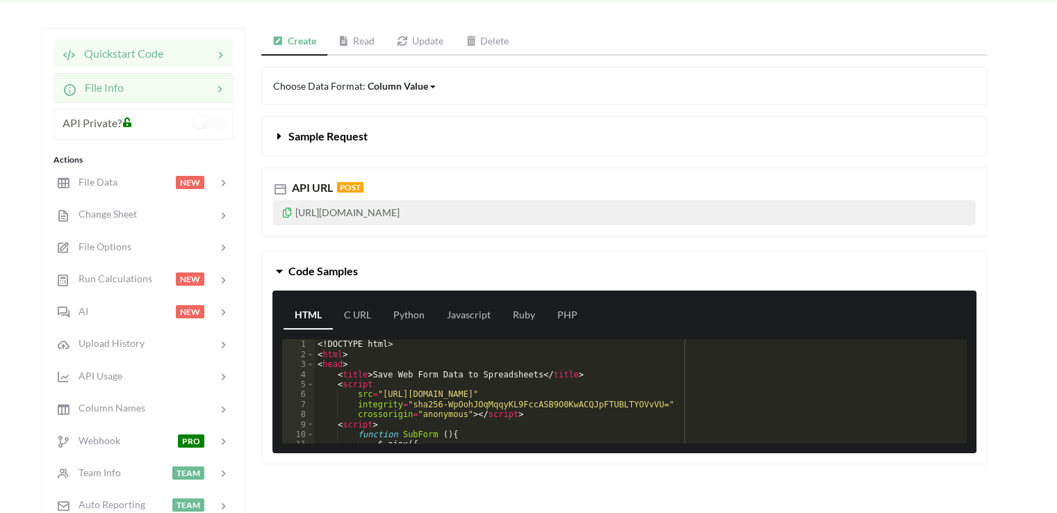
click at [189, 93] on div at bounding box center [168, 87] width 89 height 17
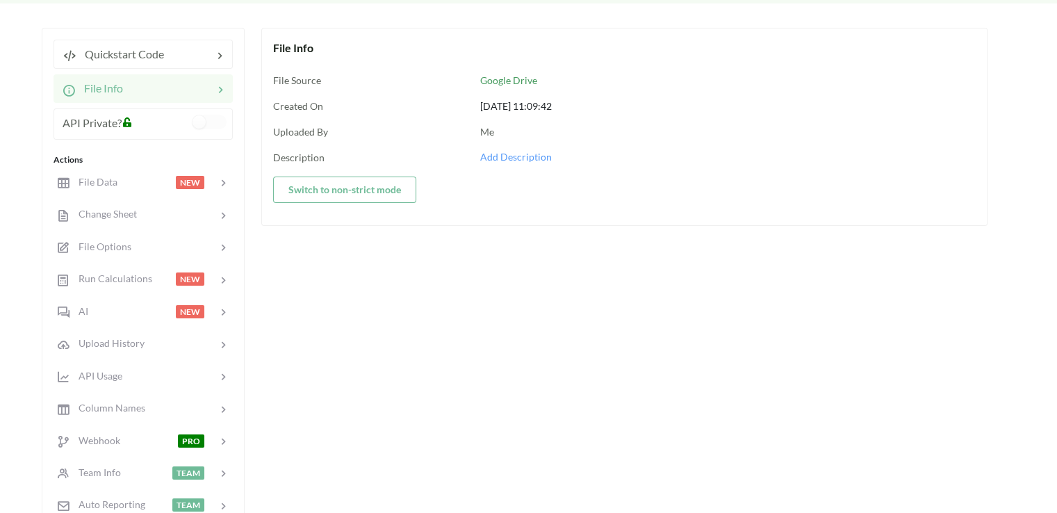
click at [217, 86] on icon at bounding box center [220, 89] width 14 height 16
click at [145, 373] on div at bounding box center [170, 376] width 96 height 16
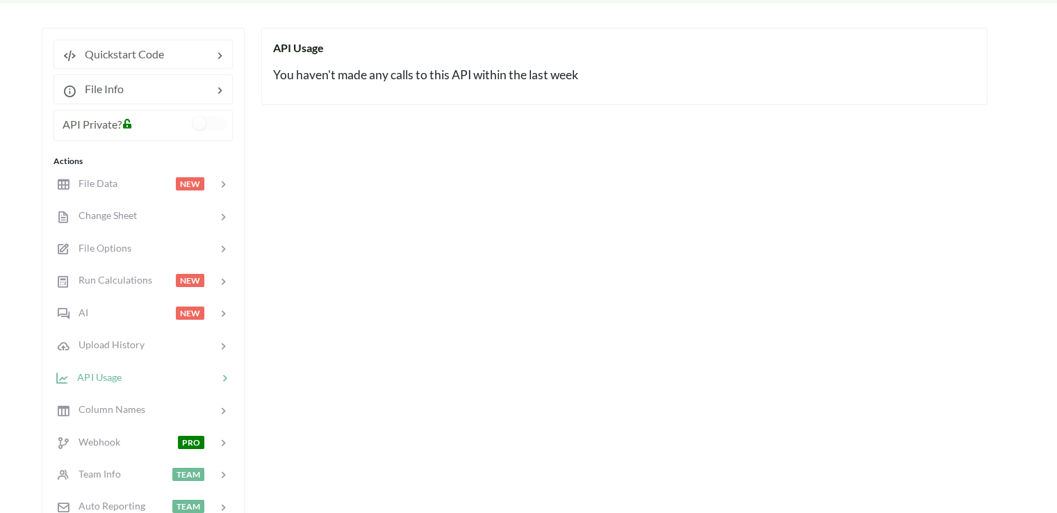
click at [223, 379] on icon at bounding box center [225, 378] width 14 height 14
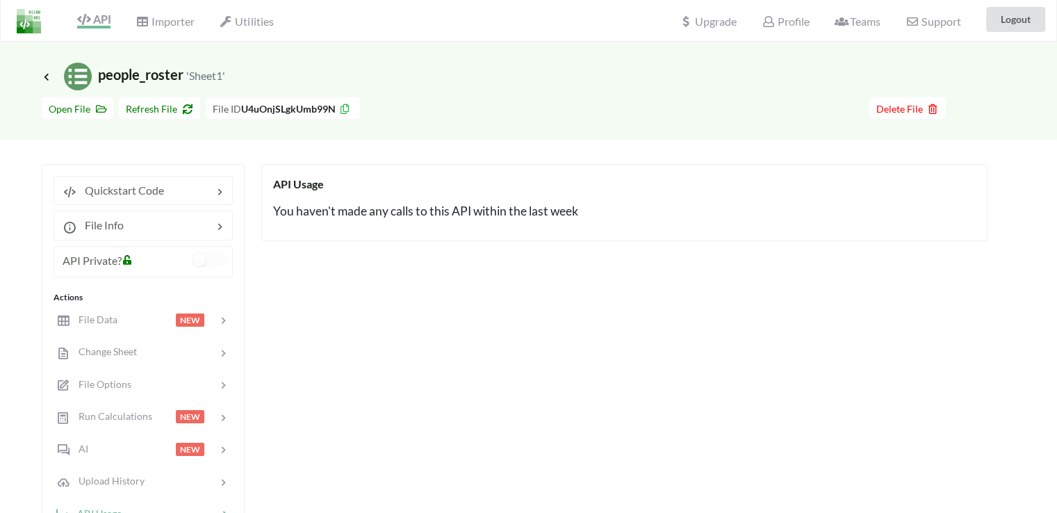
scroll to position [0, 0]
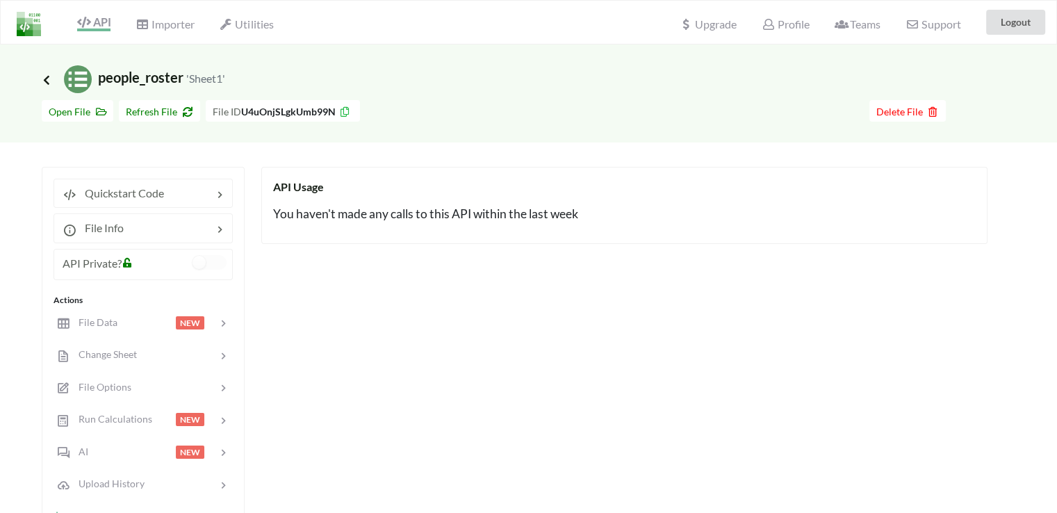
click at [44, 76] on icon at bounding box center [46, 79] width 13 height 11
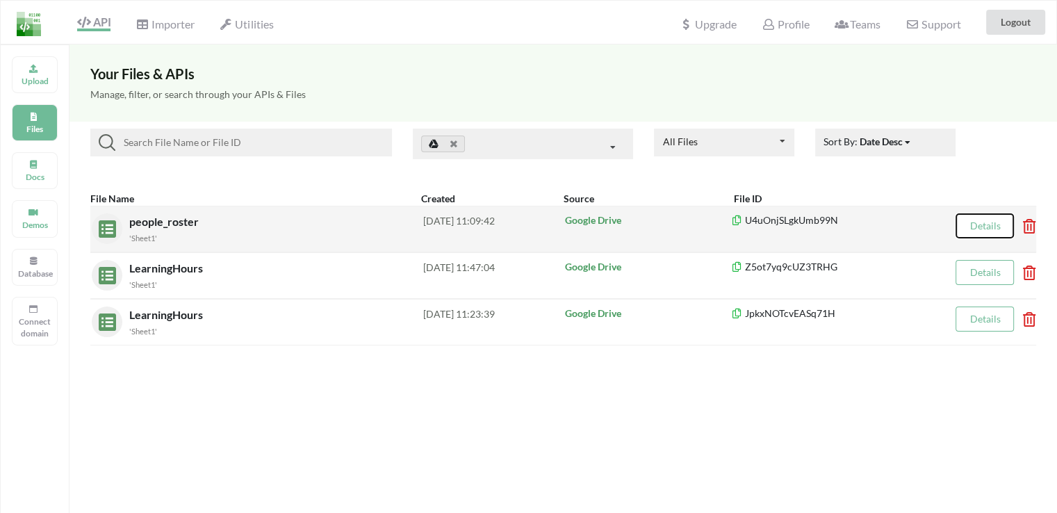
click at [969, 228] on button "Details" at bounding box center [985, 225] width 58 height 25
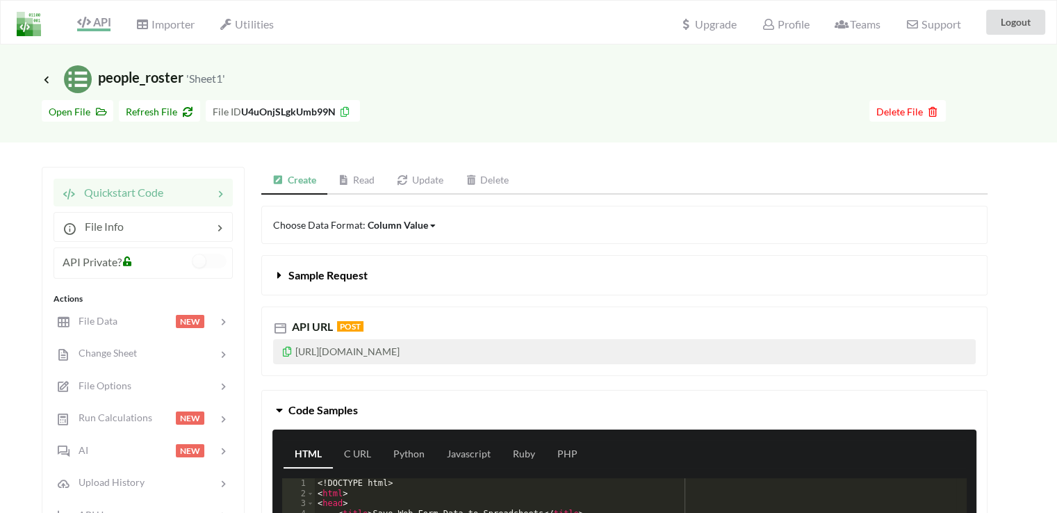
click at [130, 263] on icon at bounding box center [128, 259] width 12 height 10
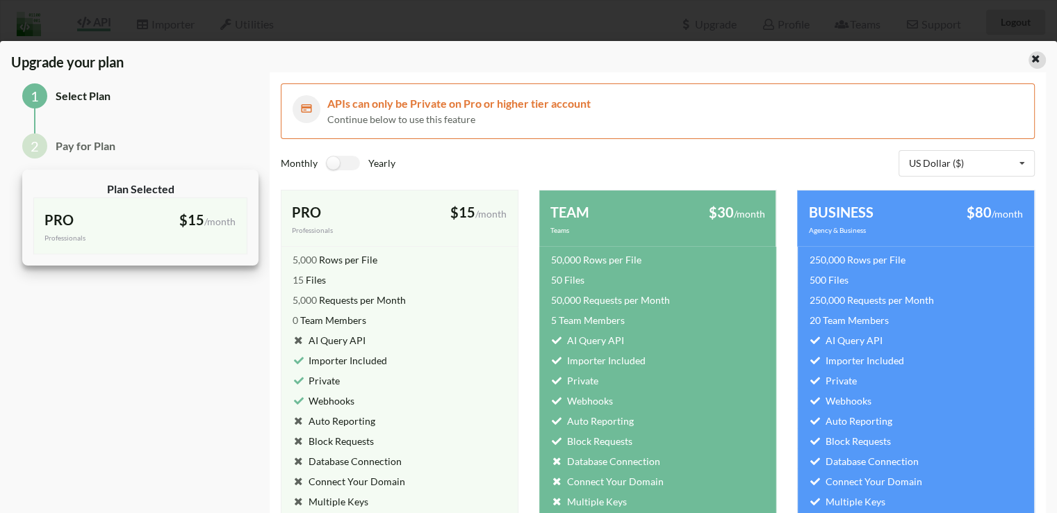
click at [1029, 62] on div at bounding box center [1037, 59] width 17 height 17
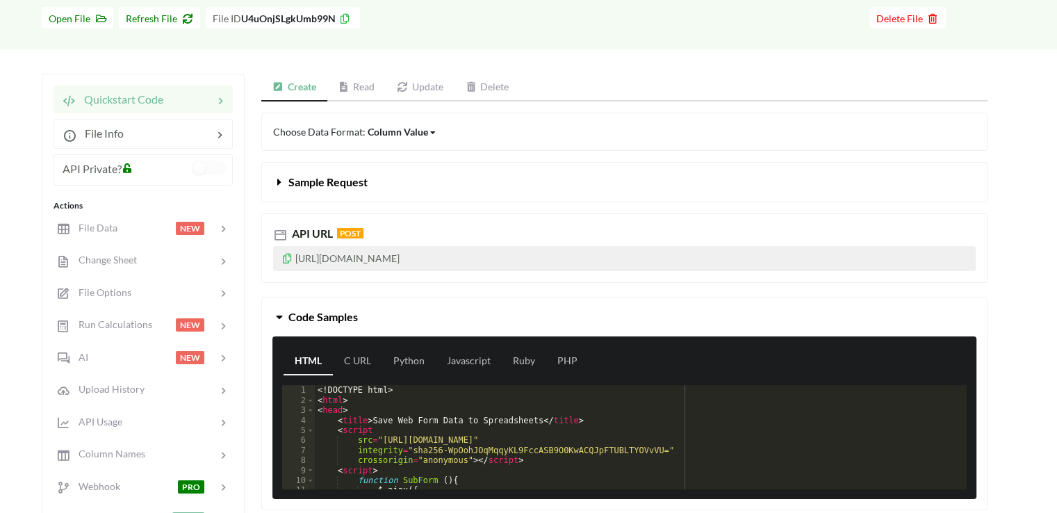
scroll to position [70, 0]
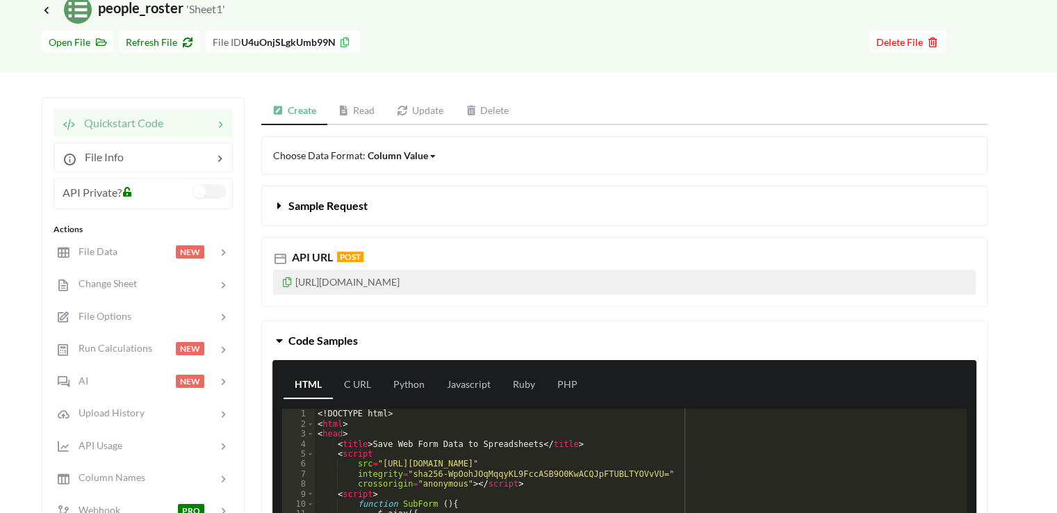
drag, startPoint x: 197, startPoint y: 190, endPoint x: 224, endPoint y: 193, distance: 26.6
click at [224, 193] on label at bounding box center [210, 191] width 34 height 15
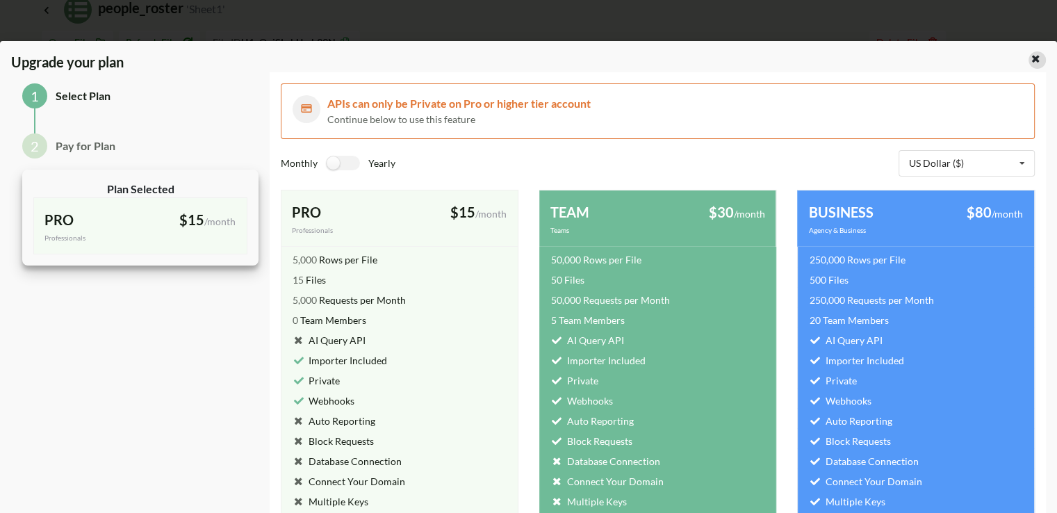
click at [1030, 57] on icon at bounding box center [1036, 57] width 12 height 10
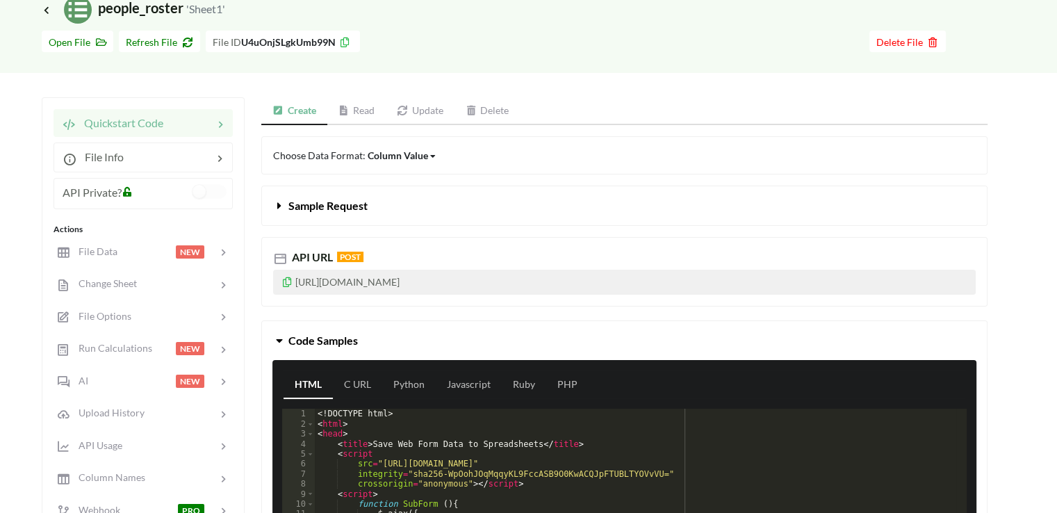
click at [288, 284] on icon at bounding box center [288, 280] width 12 height 10
